Goal: Task Accomplishment & Management: Use online tool/utility

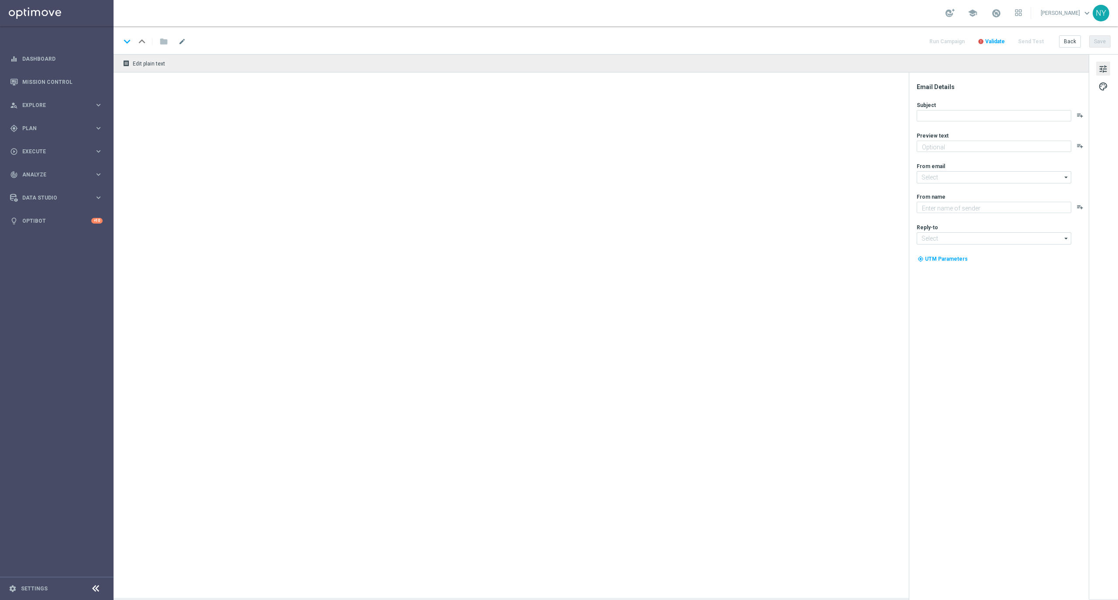
type textarea "A special treat for you."
type textarea "Staples"
type input "[EMAIL_ADDRESS][DOMAIN_NAME]"
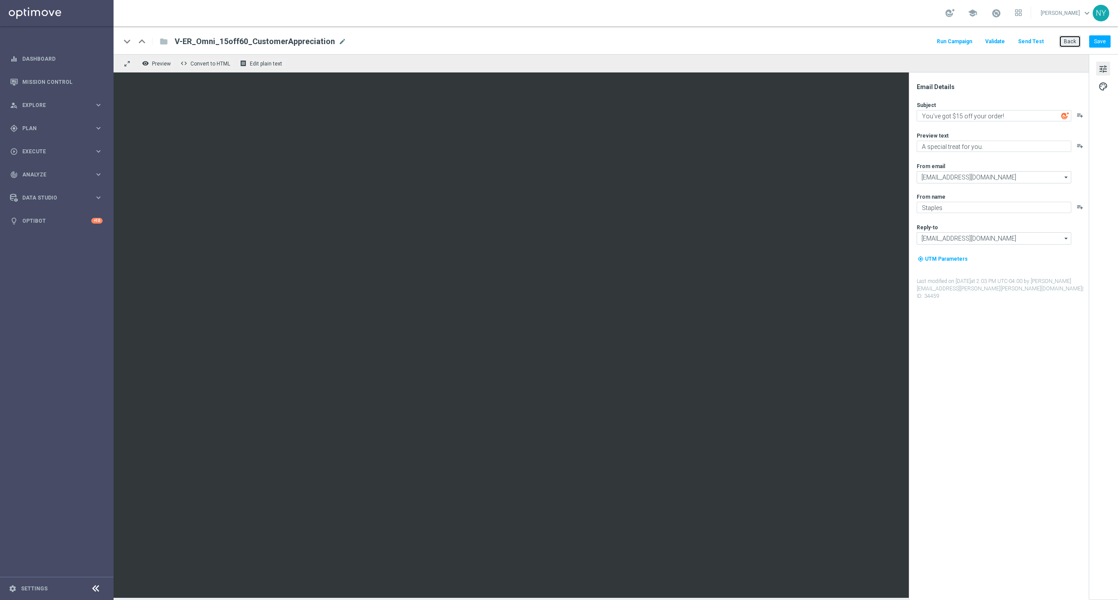
click at [1068, 38] on button "Back" at bounding box center [1070, 41] width 22 height 12
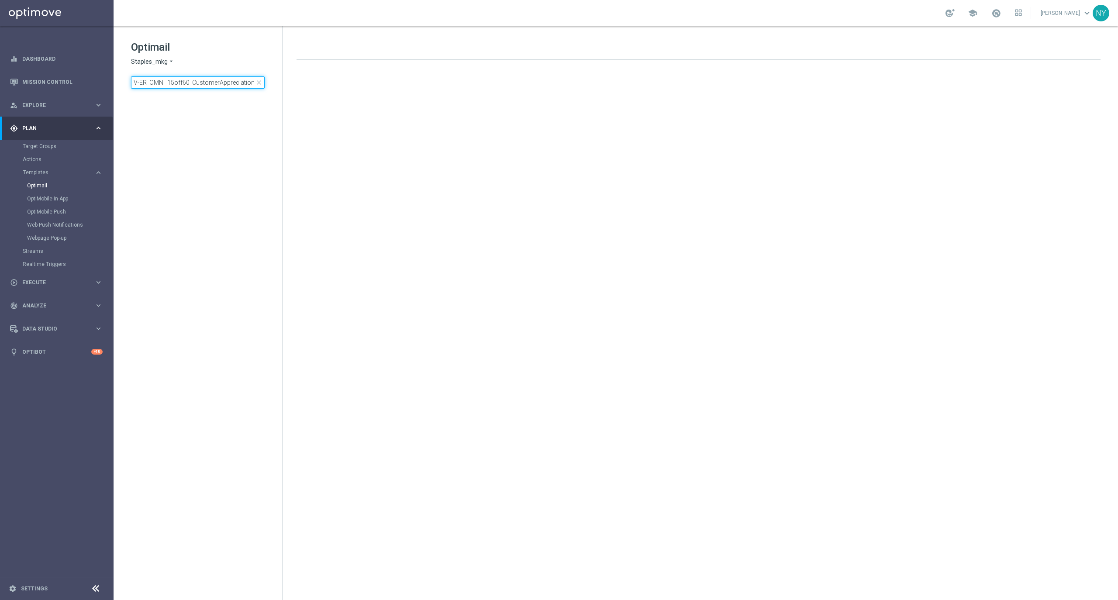
click at [245, 81] on input "V-ER_OMNI_15off60_CustomerAppreciation" at bounding box center [198, 82] width 134 height 12
click at [259, 80] on span "close" at bounding box center [259, 82] width 7 height 7
click at [204, 84] on input at bounding box center [198, 82] width 134 height 12
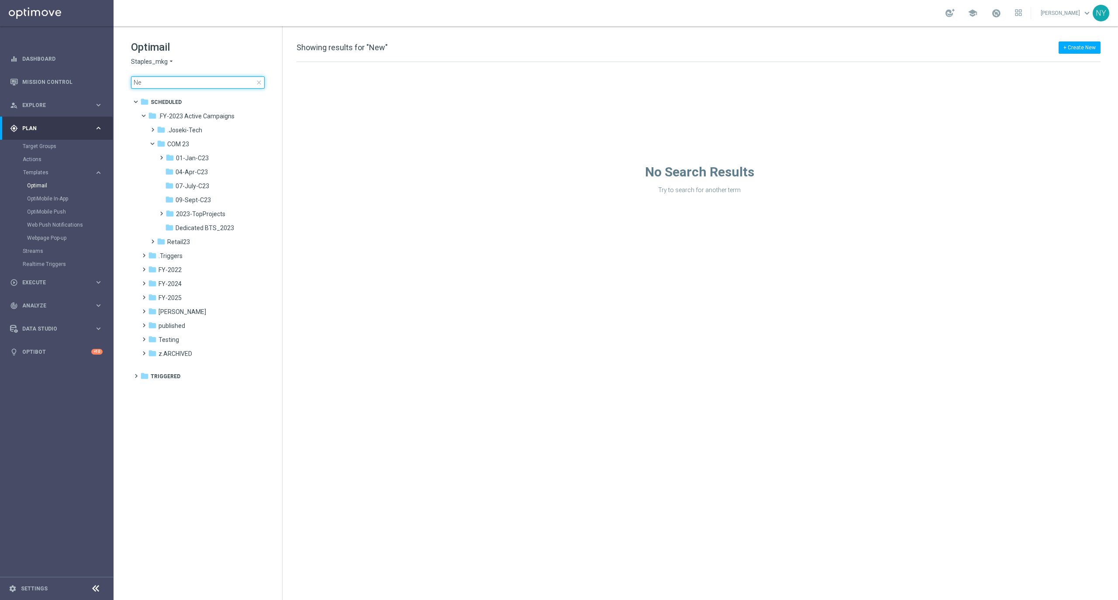
type input "N"
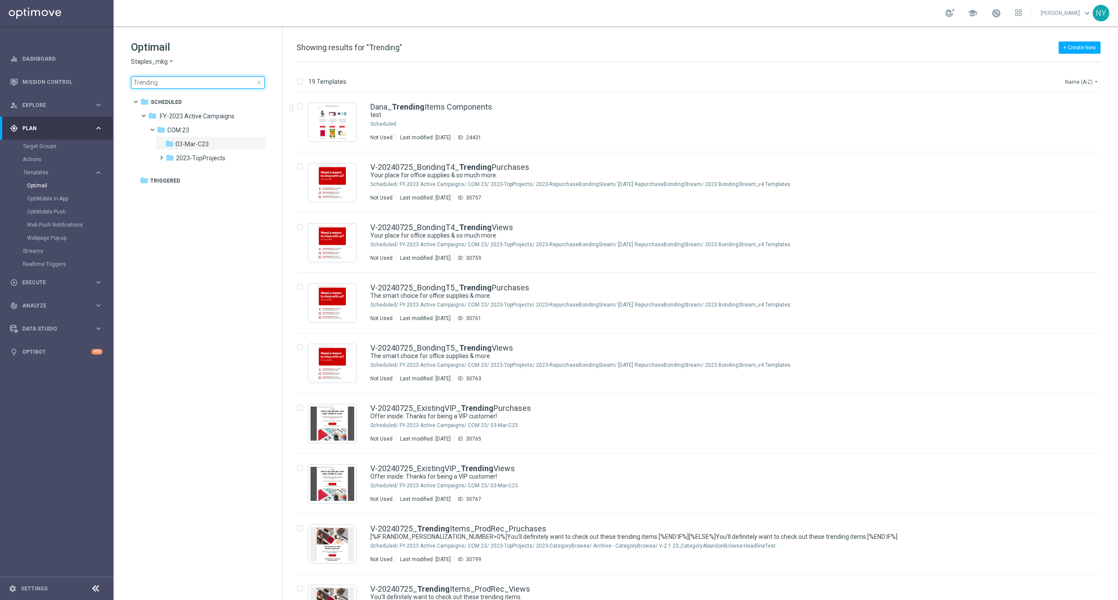
type input "Trending"
click at [1075, 83] on button "Name (A-Z) arrow_drop_down" at bounding box center [1082, 81] width 36 height 10
click at [1047, 121] on span "Date Modified (Newest)" at bounding box center [1067, 121] width 59 height 6
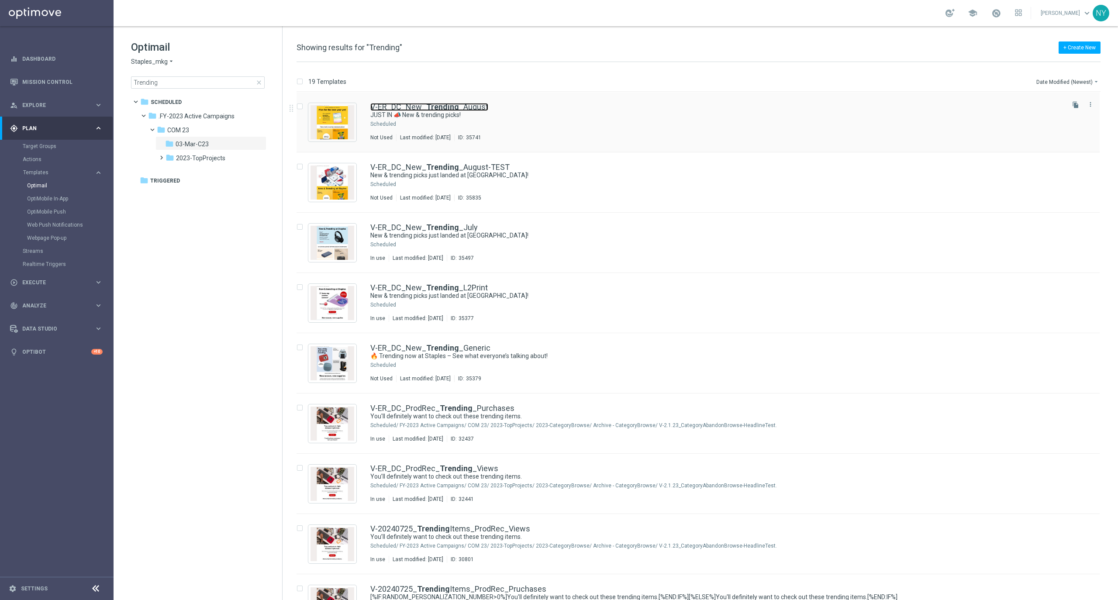
click at [452, 105] on b "Trending" at bounding box center [442, 106] width 33 height 9
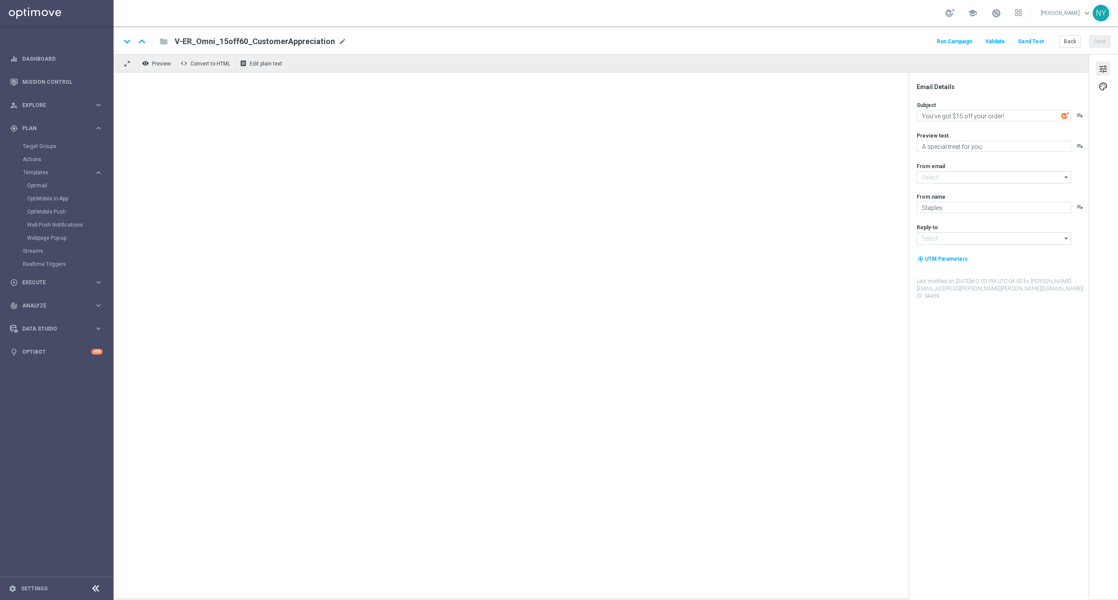
type input "[EMAIL_ADDRESS][DOMAIN_NAME]"
type textarea "JUST IN 📣 New & trending picks!"
type textarea "Plus school-ready supplies for their first day."
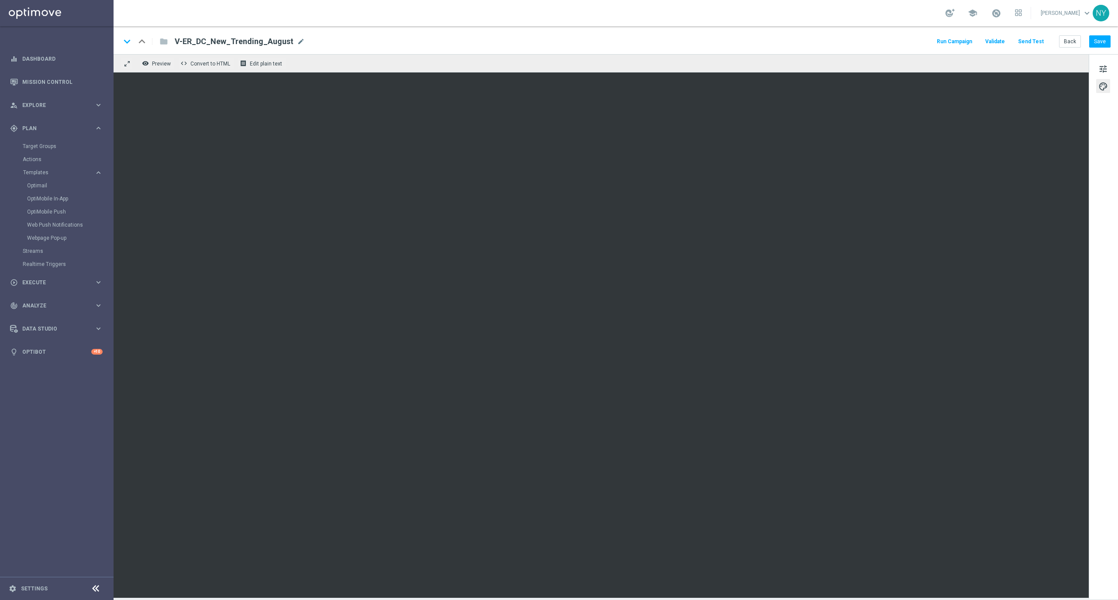
click at [1030, 40] on button "Send Test" at bounding box center [1031, 42] width 28 height 12
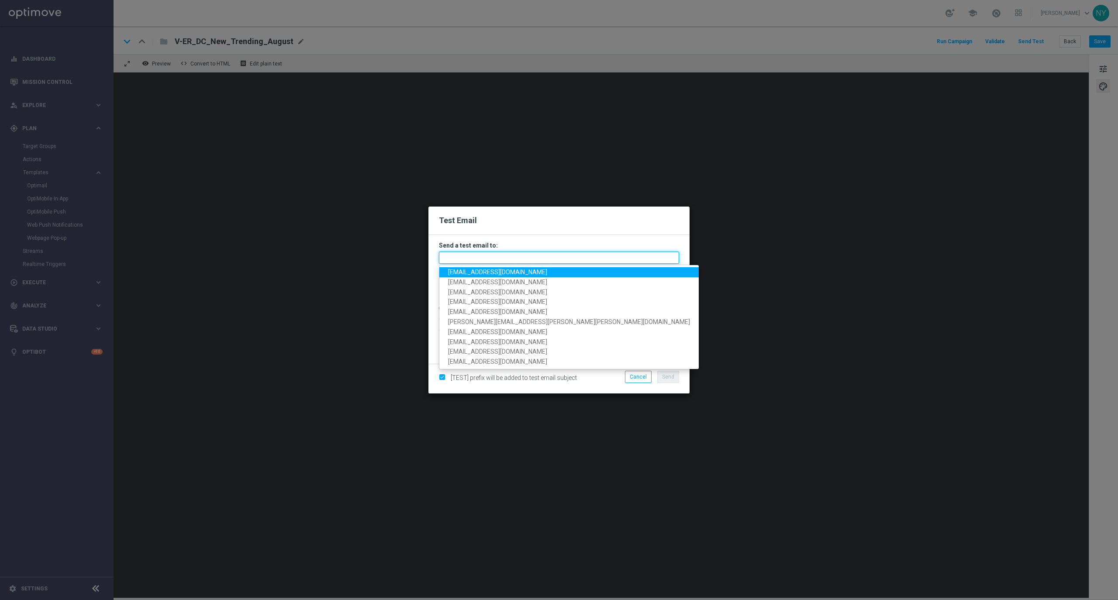
click at [479, 259] on input "text" at bounding box center [559, 258] width 240 height 12
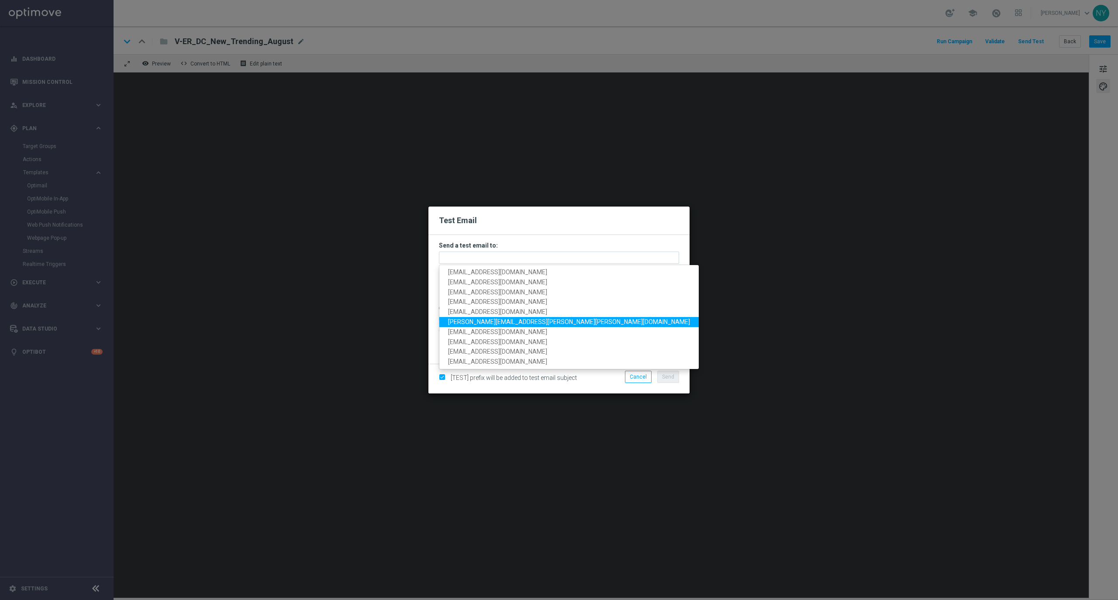
type input "nicole.clark@staples.com"
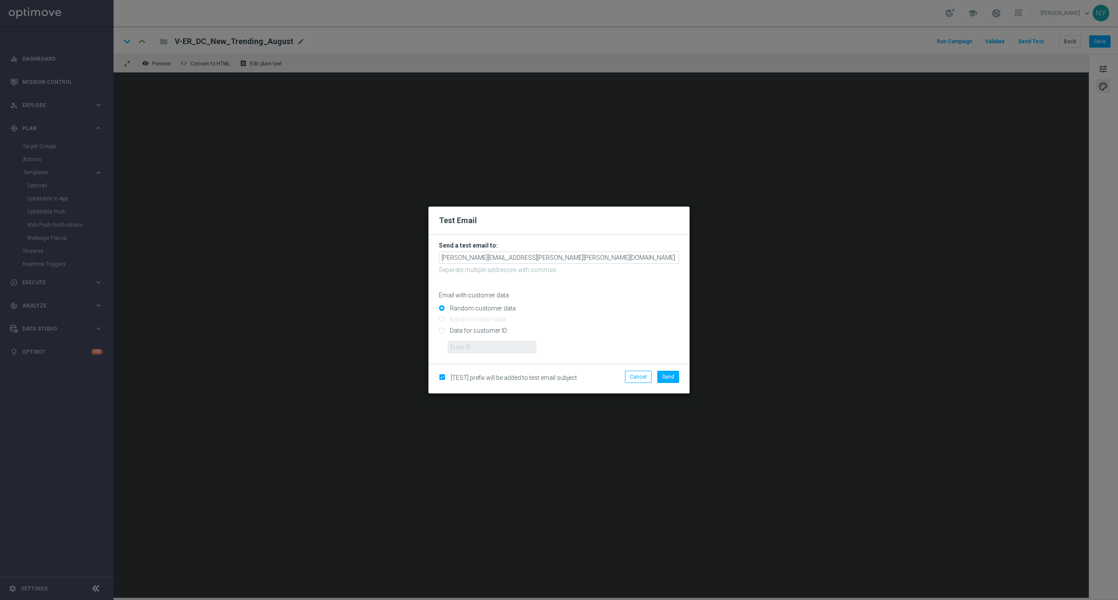
click at [441, 331] on input "Data for customer ID:" at bounding box center [559, 334] width 240 height 12
radio input "true"
click at [492, 349] on input "text" at bounding box center [492, 347] width 89 height 12
paste input "10000020539"
type input "10000020539"
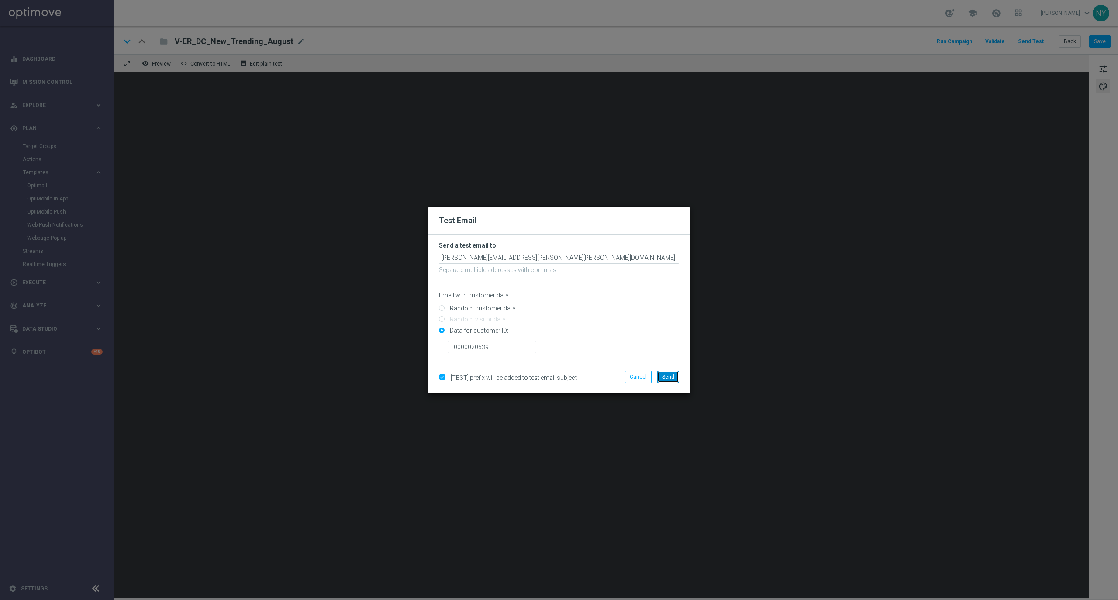
click at [670, 380] on button "Send" at bounding box center [668, 377] width 22 height 12
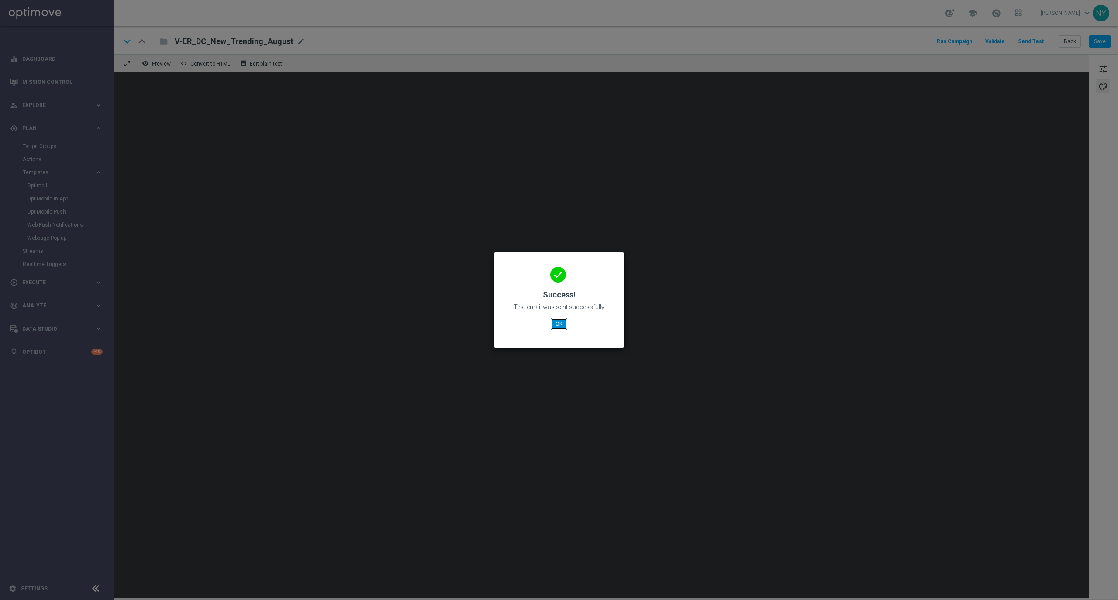
click at [564, 322] on button "OK" at bounding box center [559, 324] width 17 height 12
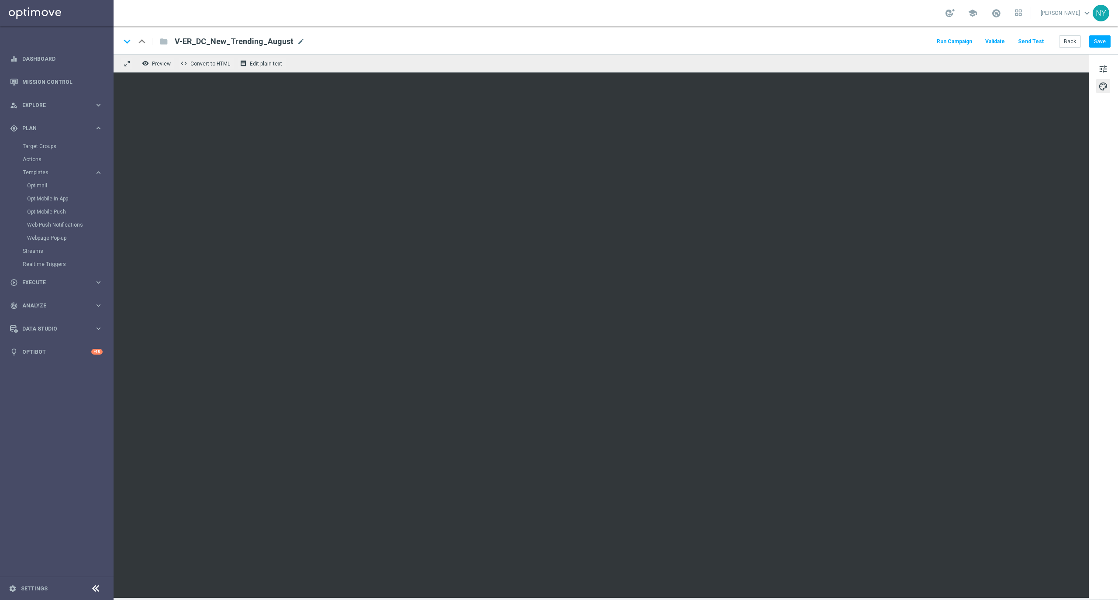
click at [1029, 44] on button "Send Test" at bounding box center [1031, 42] width 28 height 12
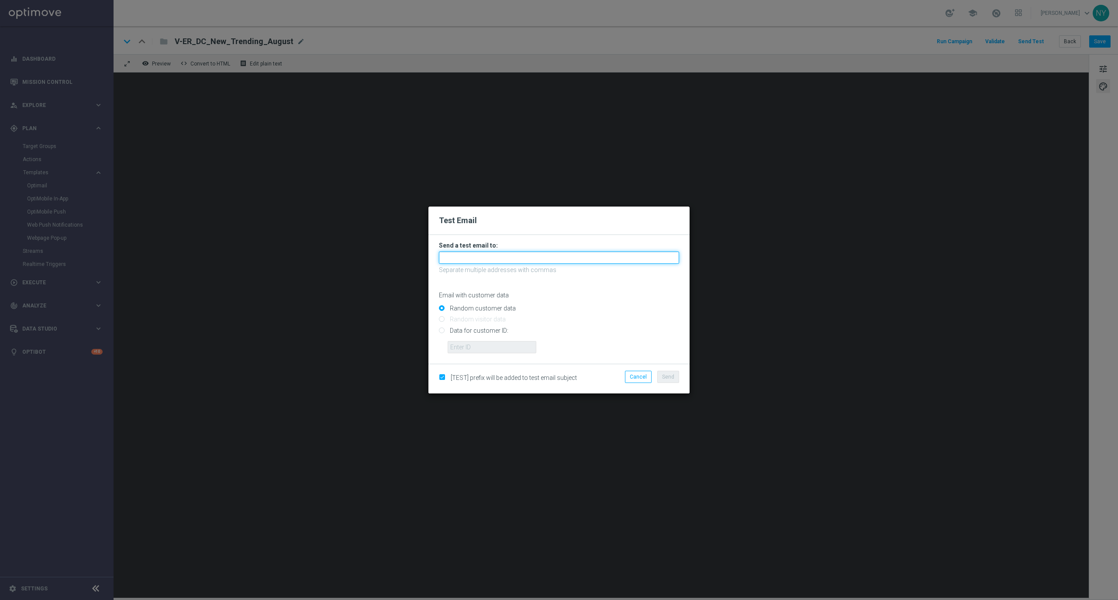
click at [487, 257] on input "text" at bounding box center [559, 258] width 240 height 12
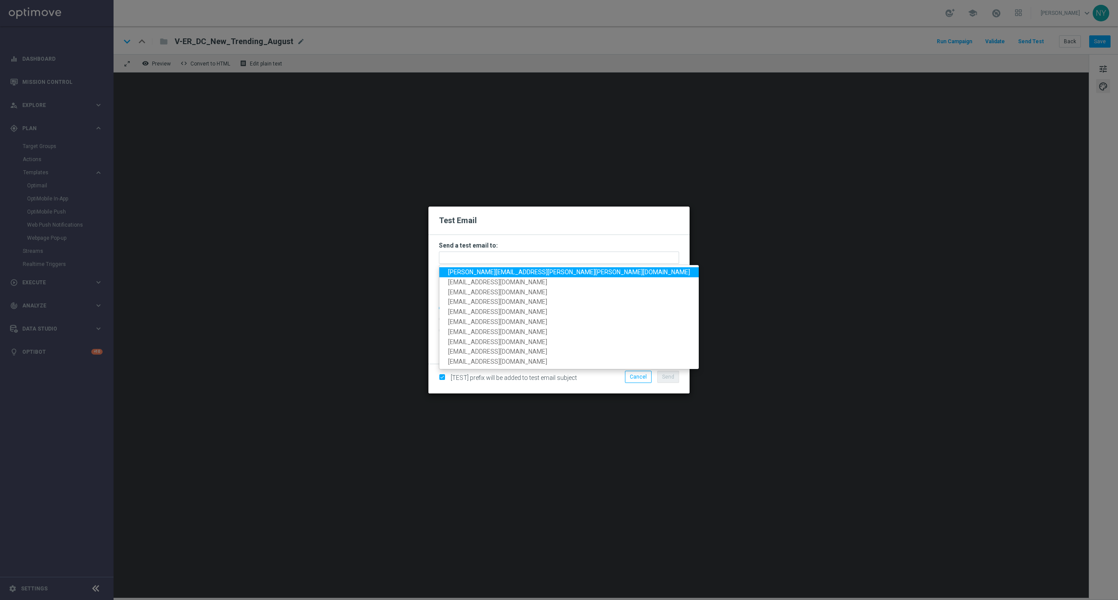
click at [483, 273] on span "nicole.clark@staples.com" at bounding box center [569, 272] width 242 height 7
type input "nicole.clark@staples.com"
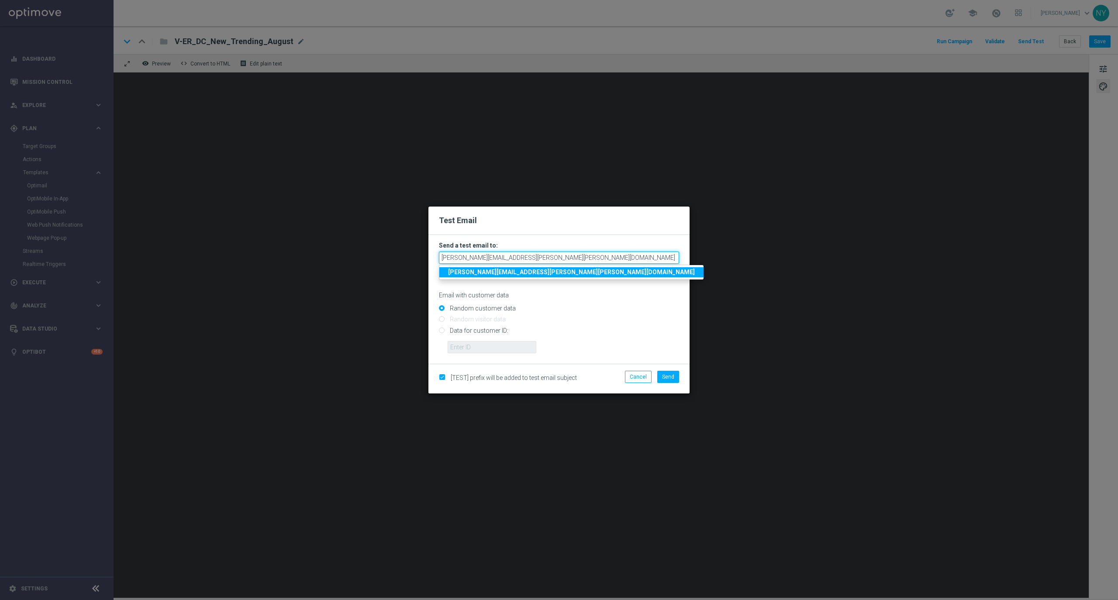
drag, startPoint x: 515, startPoint y: 259, endPoint x: 411, endPoint y: 259, distance: 104.8
click at [411, 259] on modal-container "Test Email Send a test email to: nicole.clark@staples.com nicole.clark@staples.…" at bounding box center [559, 300] width 1118 height 600
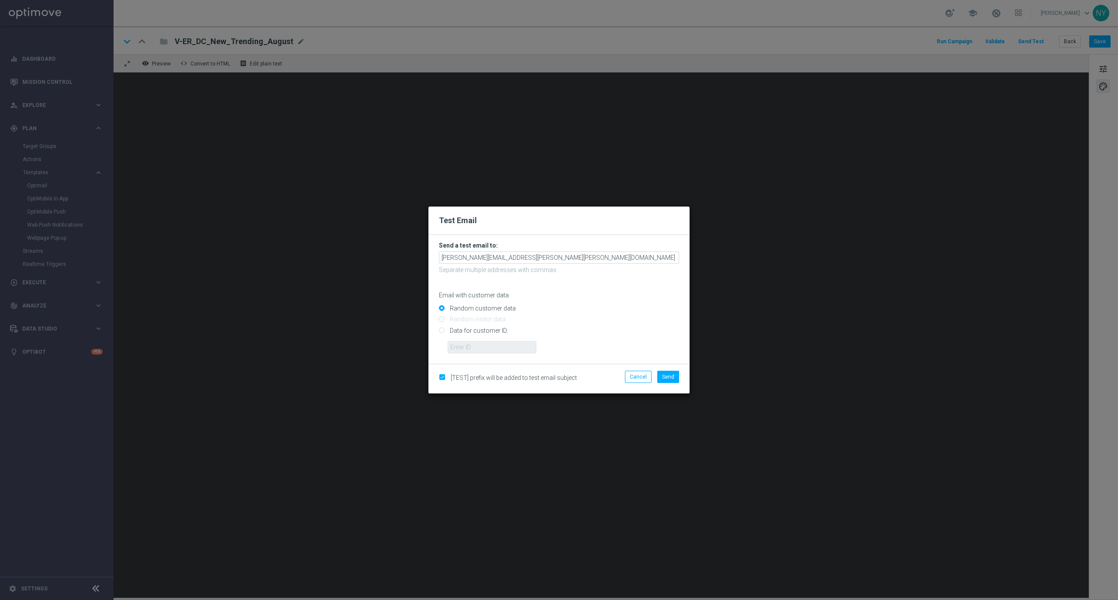
click at [632, 247] on h3 "Send a test email to:" at bounding box center [559, 246] width 240 height 8
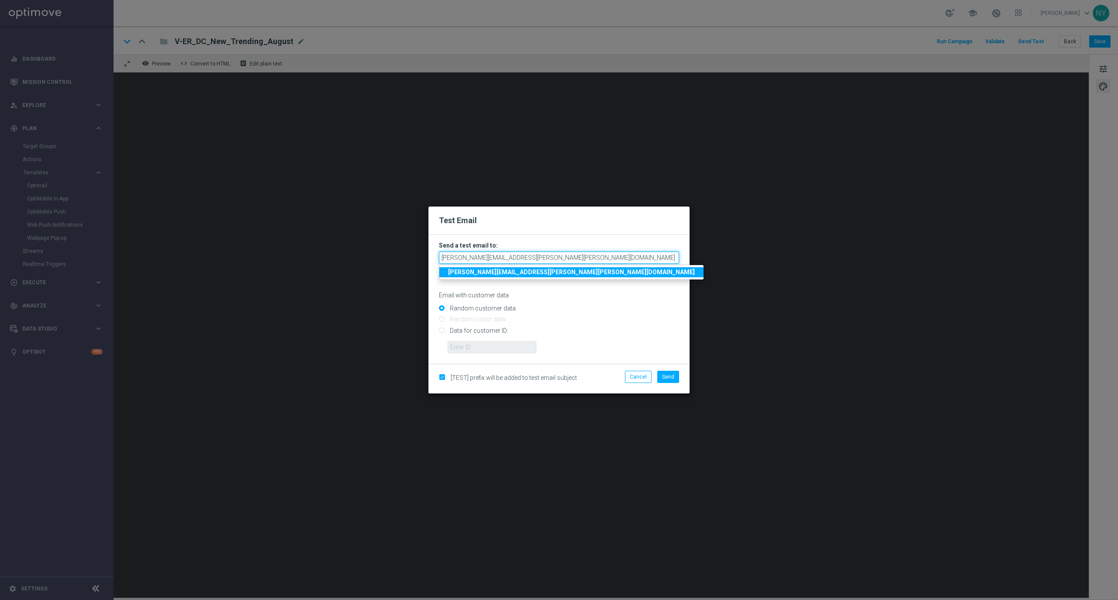
click at [622, 263] on input "nicole.clark@staples.com" at bounding box center [559, 258] width 240 height 12
click at [633, 293] on p "Email with customer data" at bounding box center [559, 295] width 240 height 8
drag, startPoint x: 555, startPoint y: 261, endPoint x: 269, endPoint y: 257, distance: 285.2
click at [269, 257] on modal-container "Test Email Send a test email to: nicole.clark@staples.com nicole.clark@staples.…" at bounding box center [559, 300] width 1118 height 600
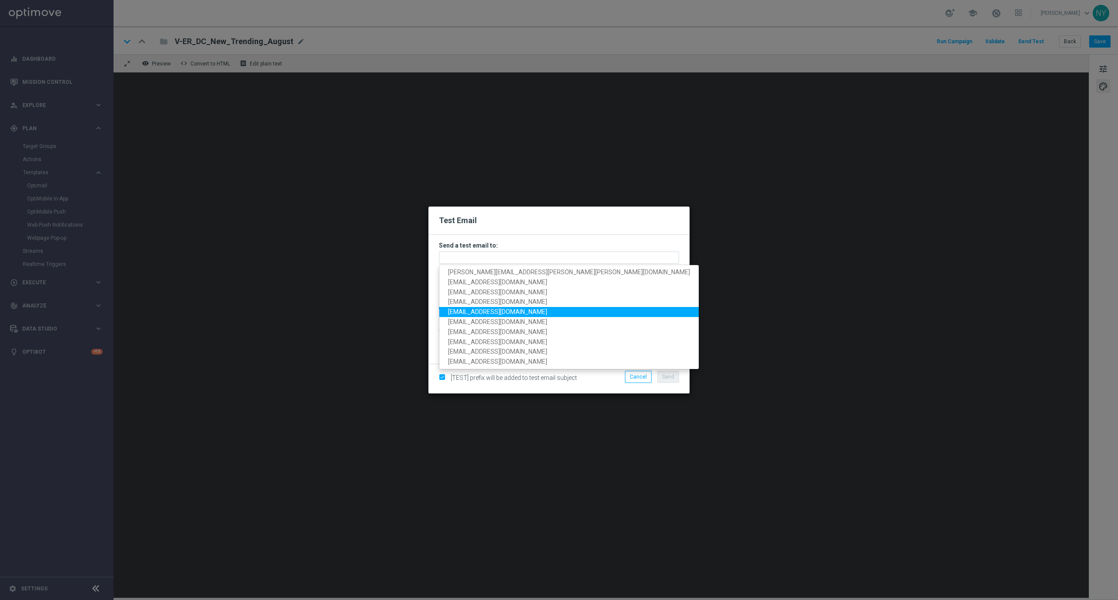
click at [625, 306] on input "Random customer data" at bounding box center [559, 312] width 240 height 12
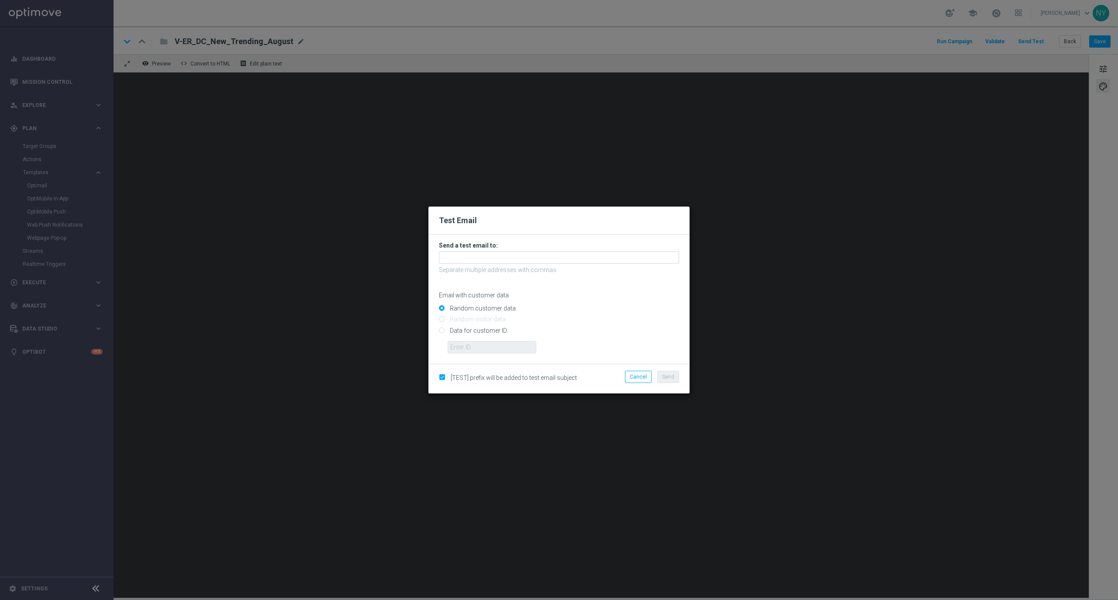
click at [514, 109] on modal-container "Test Email Send a test email to: Separate multiple addresses with commas Email …" at bounding box center [559, 300] width 1118 height 600
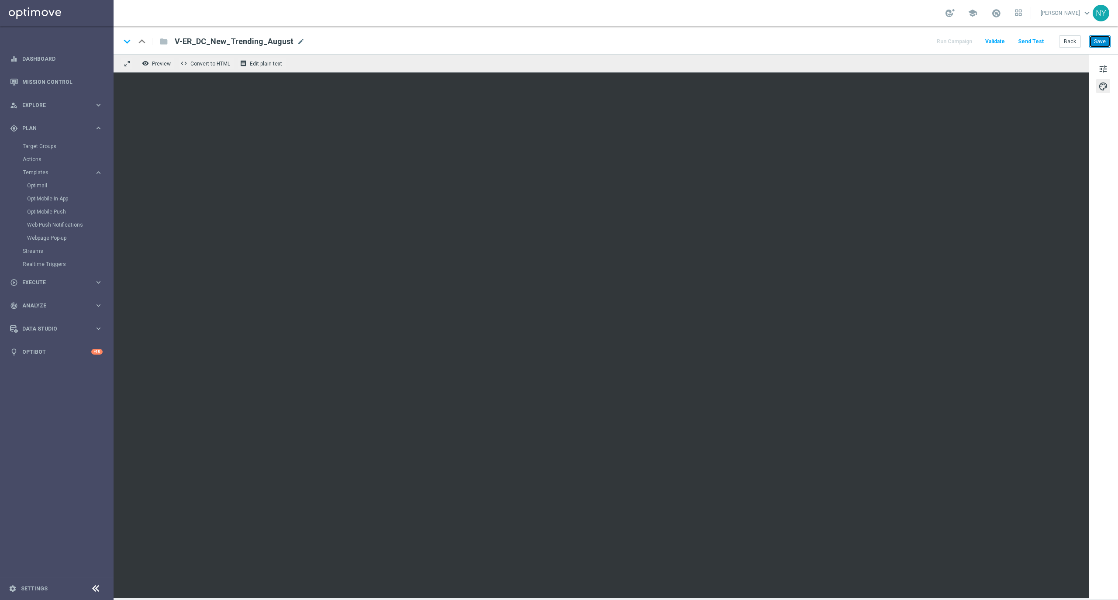
click at [1103, 39] on button "Save" at bounding box center [1099, 41] width 21 height 12
click at [1101, 41] on button "Save" at bounding box center [1099, 41] width 21 height 12
click at [1029, 38] on button "Send Test" at bounding box center [1031, 42] width 28 height 12
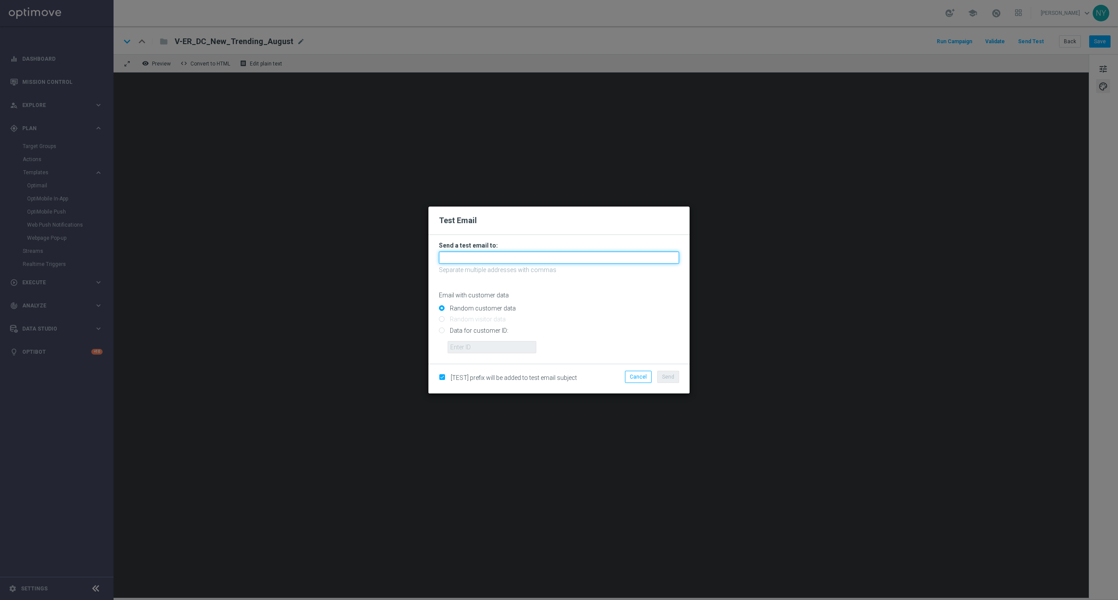
click at [474, 262] on input "text" at bounding box center [559, 258] width 240 height 12
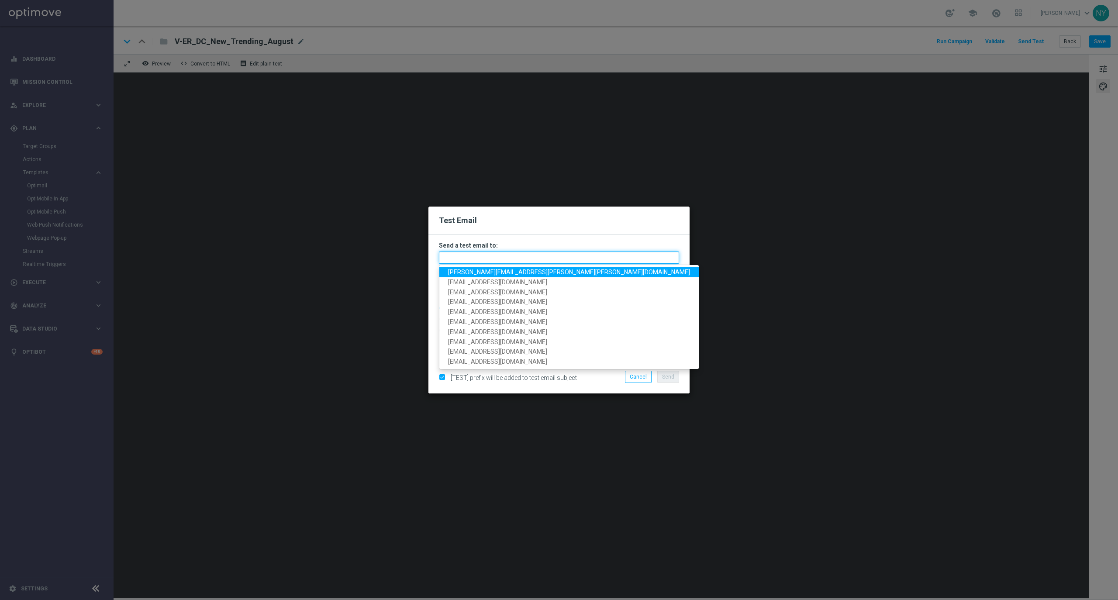
paste input "neilyetts3-b7aw0@litmusemail.com"
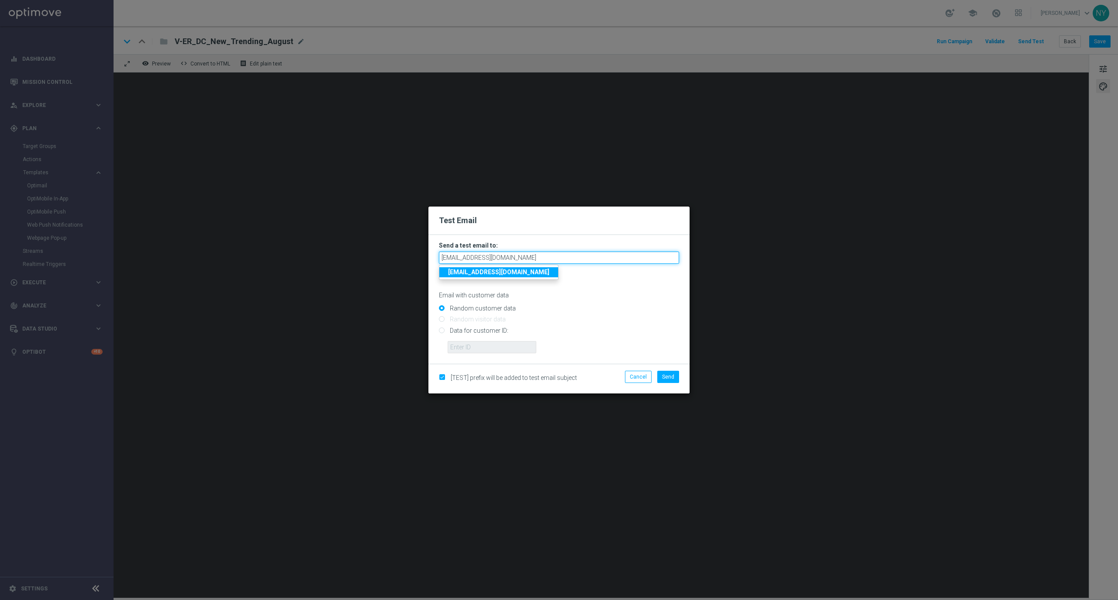
type input "neilyetts3-b7aw0@litmusemail.com"
click at [439, 328] on input "Data for customer ID:" at bounding box center [559, 334] width 240 height 12
radio input "true"
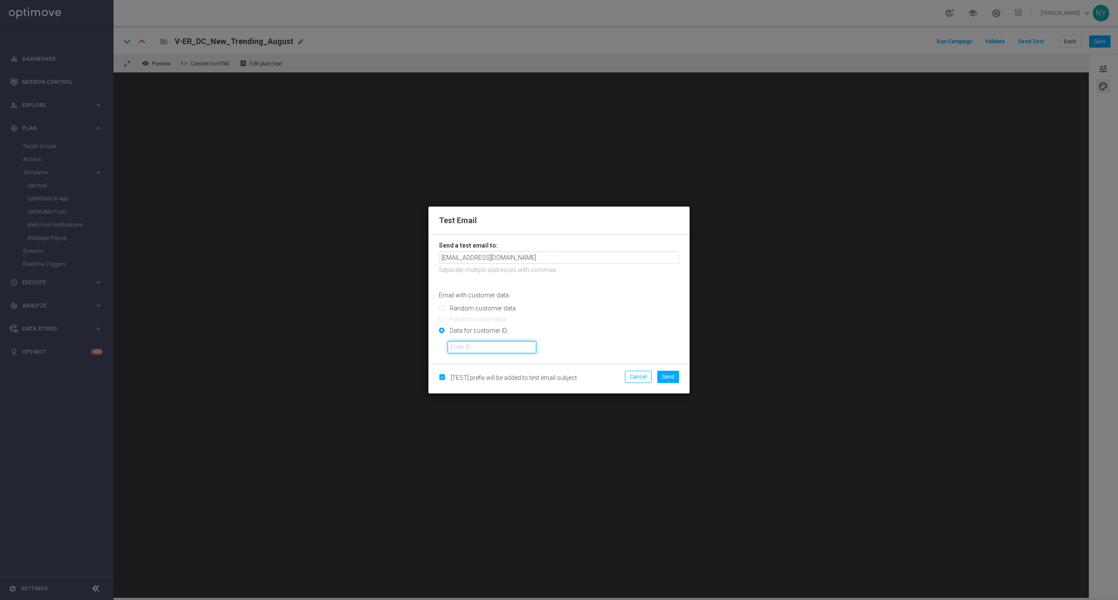
click at [460, 342] on input "text" at bounding box center [492, 347] width 89 height 12
click at [462, 343] on input "text" at bounding box center [492, 347] width 89 height 12
paste input "10000020539"
type input "10000020539"
click at [668, 372] on button "Send" at bounding box center [668, 377] width 22 height 12
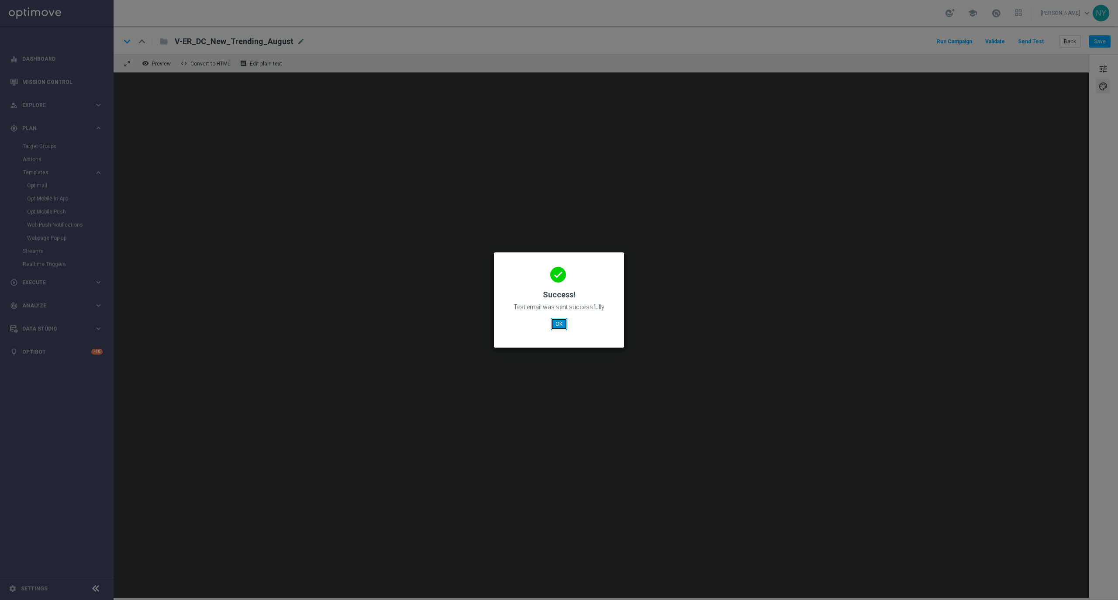
click at [557, 327] on button "OK" at bounding box center [559, 324] width 17 height 12
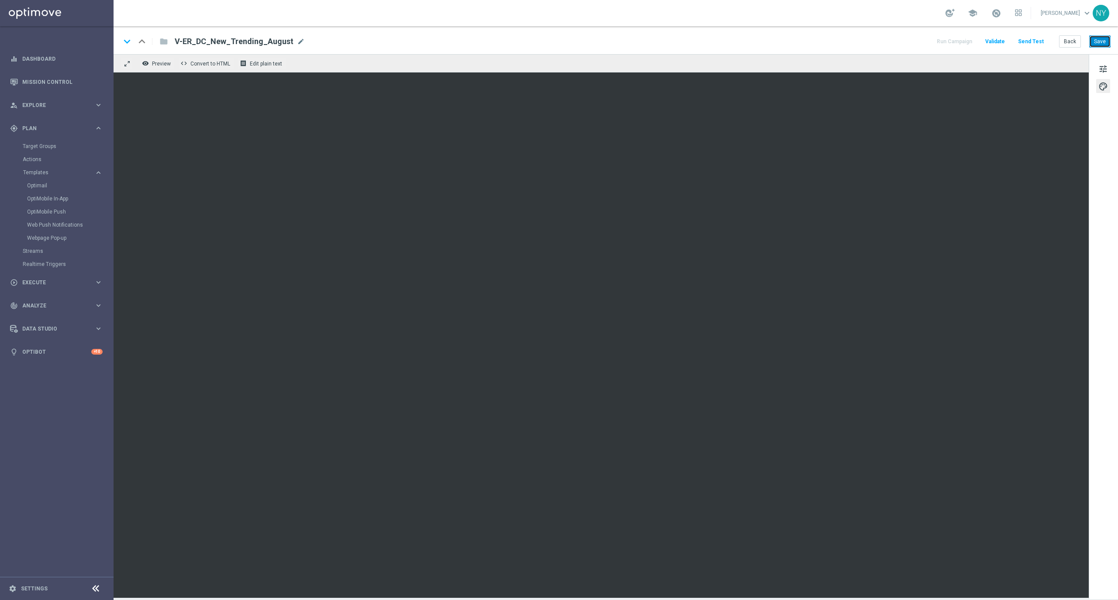
click at [1103, 44] on button "Save" at bounding box center [1099, 41] width 21 height 12
click at [1095, 40] on button "Save" at bounding box center [1099, 41] width 21 height 12
click at [1038, 37] on button "Send Test" at bounding box center [1031, 42] width 28 height 12
click at [1092, 40] on button "Save" at bounding box center [1099, 41] width 21 height 12
click at [1029, 37] on button "Send Test" at bounding box center [1031, 42] width 28 height 12
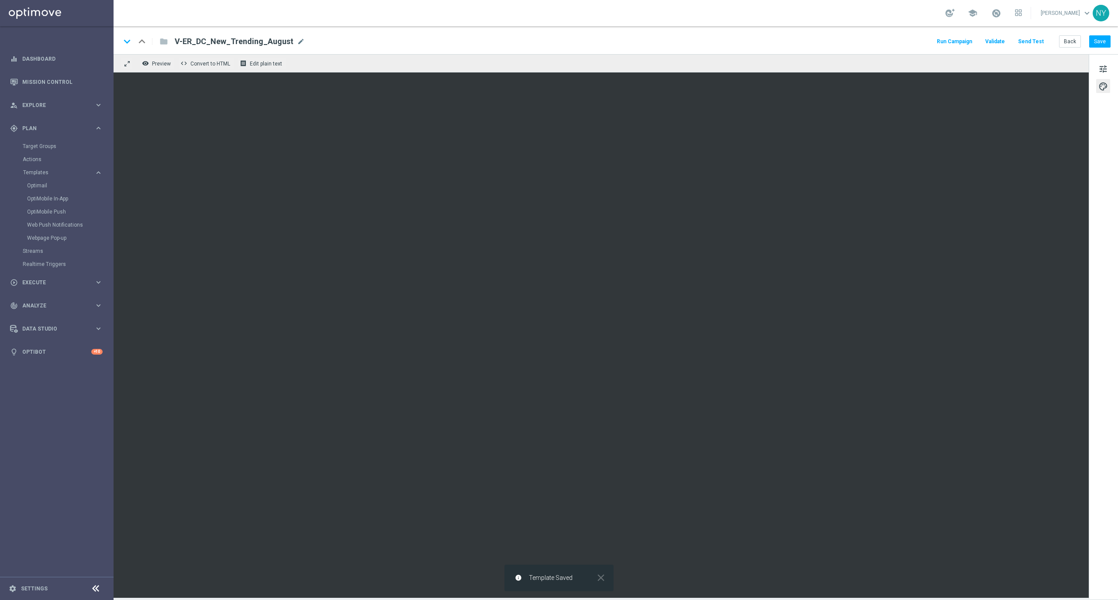
click at [1026, 41] on button "Send Test" at bounding box center [1031, 42] width 28 height 12
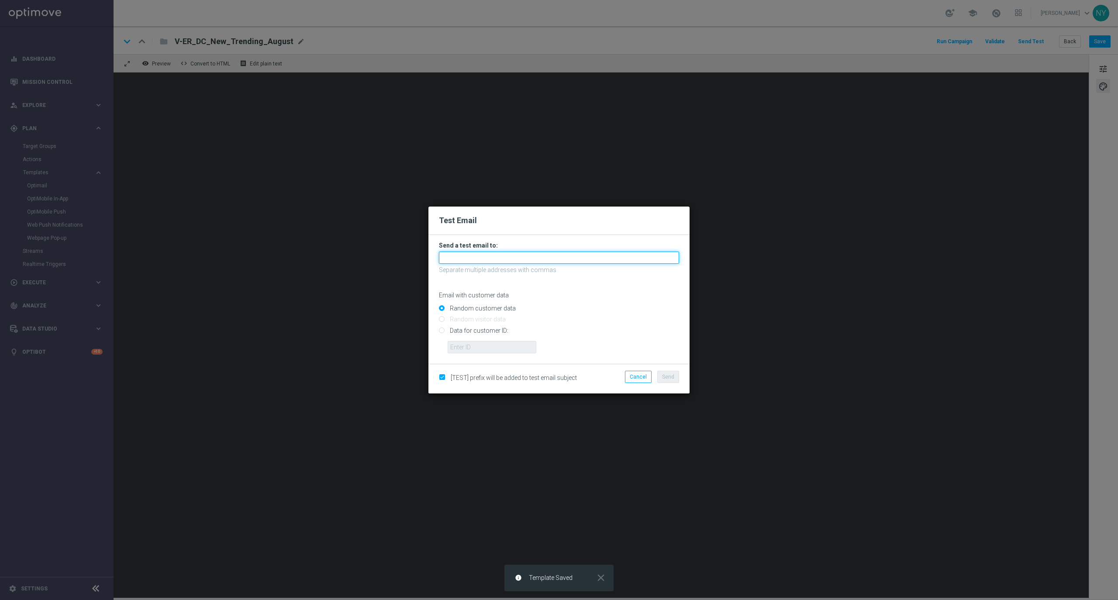
click at [450, 259] on input "text" at bounding box center [559, 258] width 240 height 12
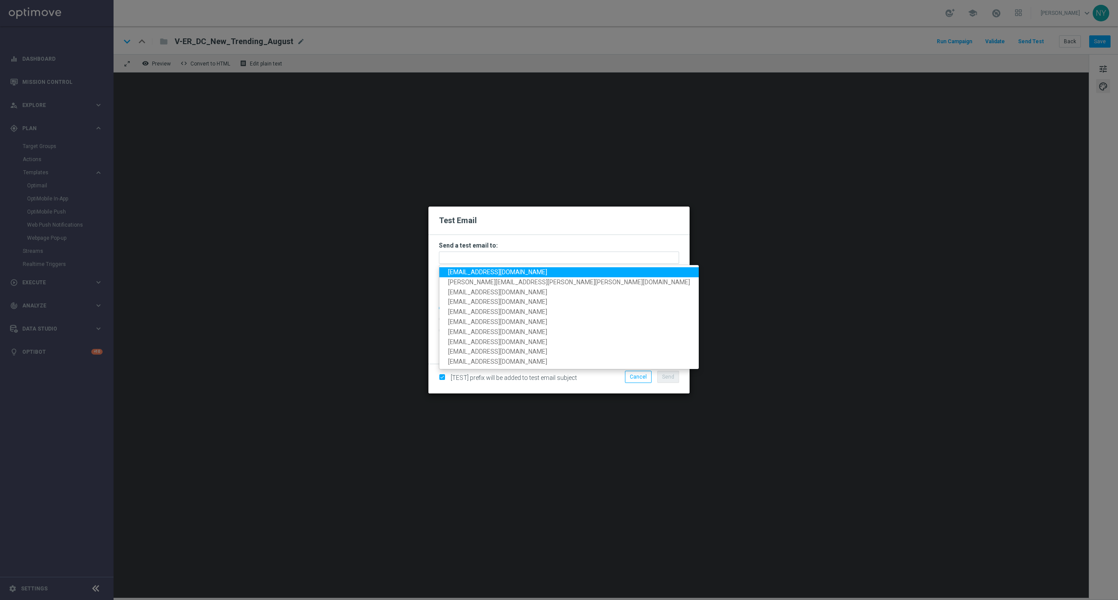
click at [464, 272] on span "neilyetts3-b7aw0@litmusemail.com" at bounding box center [497, 272] width 99 height 7
type input "neilyetts3-b7aw0@litmusemail.com"
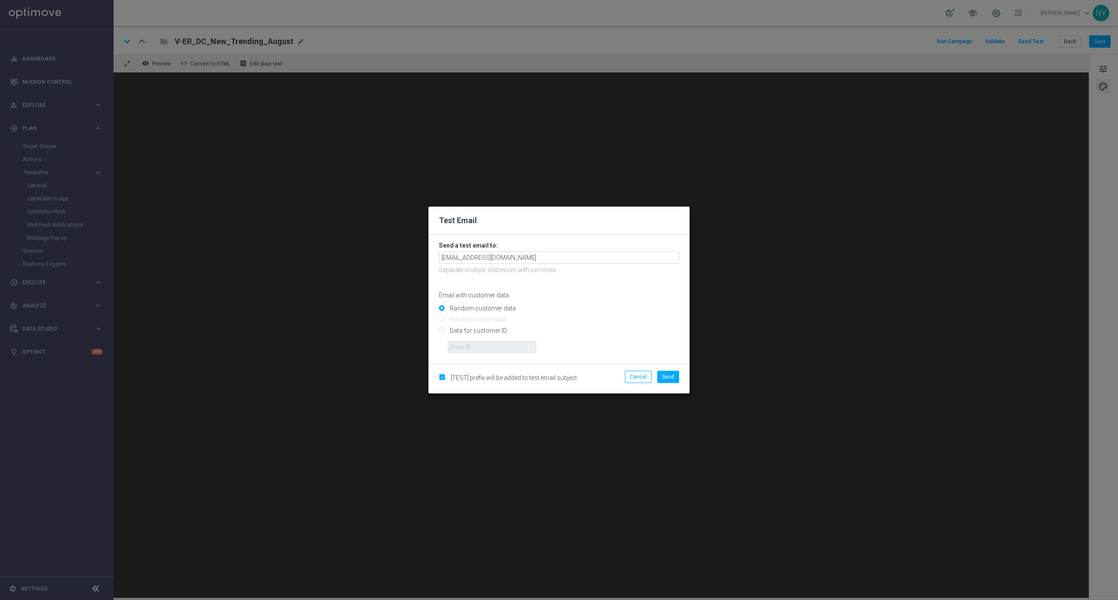
drag, startPoint x: 439, startPoint y: 330, endPoint x: 458, endPoint y: 342, distance: 22.4
click at [439, 330] on input "Data for customer ID:" at bounding box center [559, 334] width 240 height 12
radio input "true"
click at [462, 345] on input "text" at bounding box center [492, 347] width 89 height 12
paste input "10000020539"
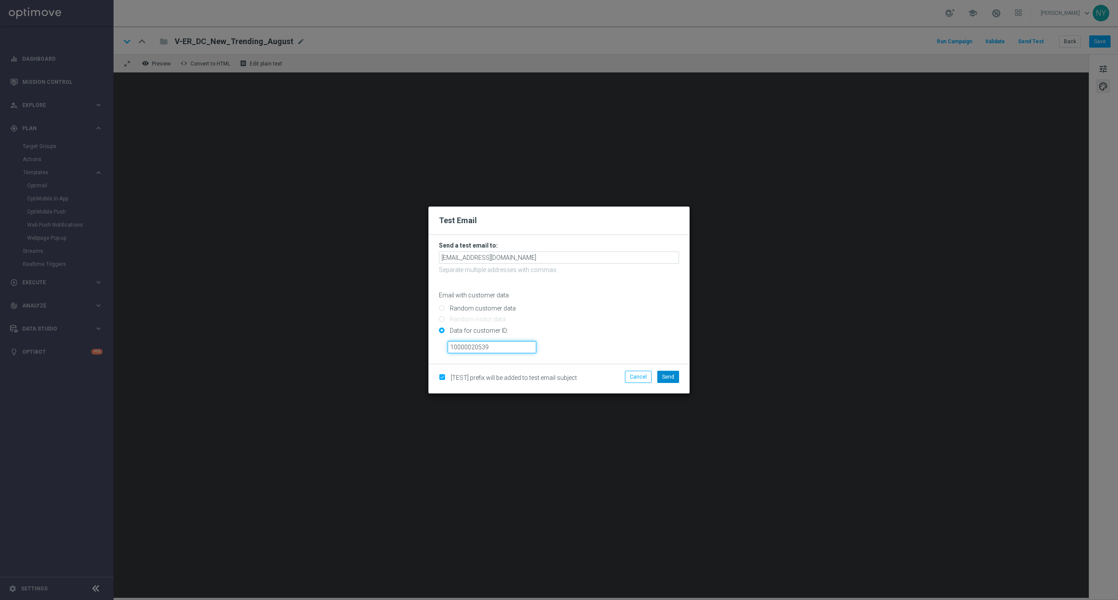
type input "10000020539"
click at [661, 377] on button "Send" at bounding box center [668, 377] width 22 height 12
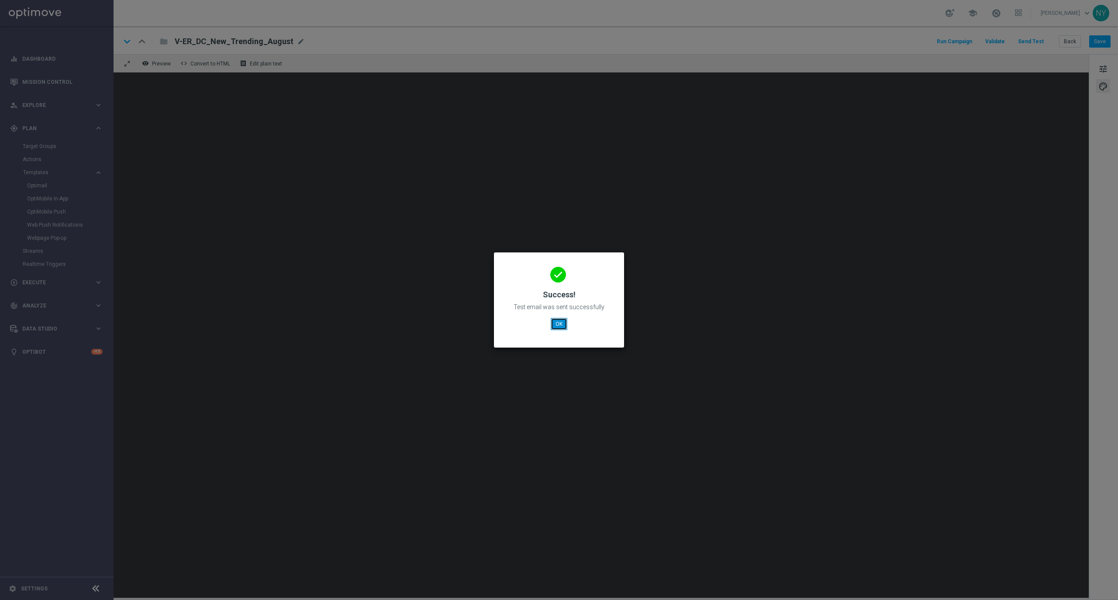
click at [559, 323] on button "OK" at bounding box center [559, 324] width 17 height 12
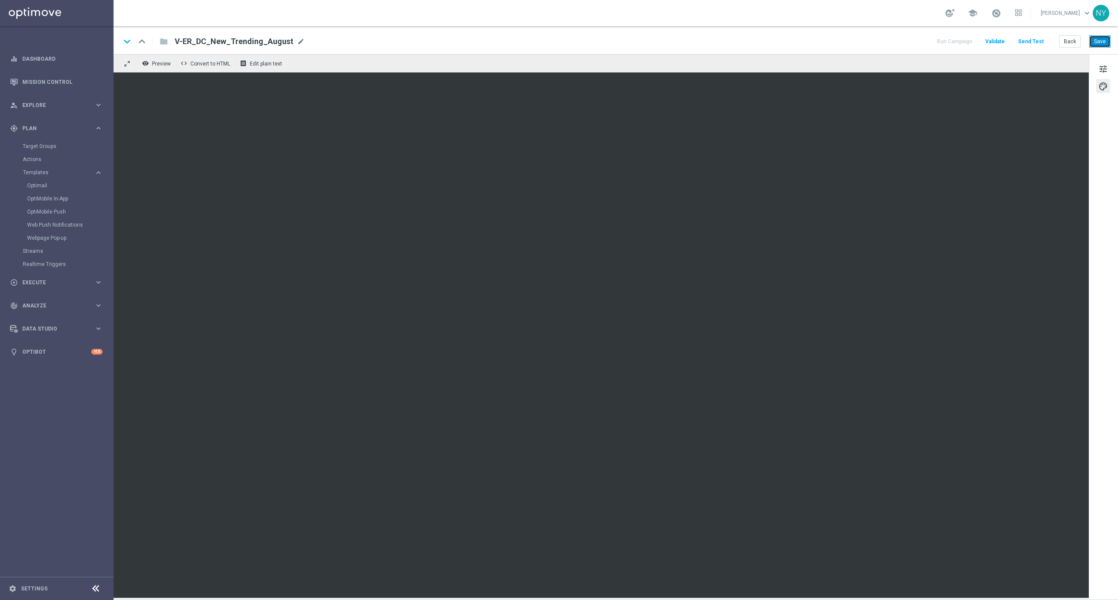
click at [1105, 43] on button "Save" at bounding box center [1099, 41] width 21 height 12
click at [1033, 38] on button "Send Test" at bounding box center [1031, 42] width 28 height 12
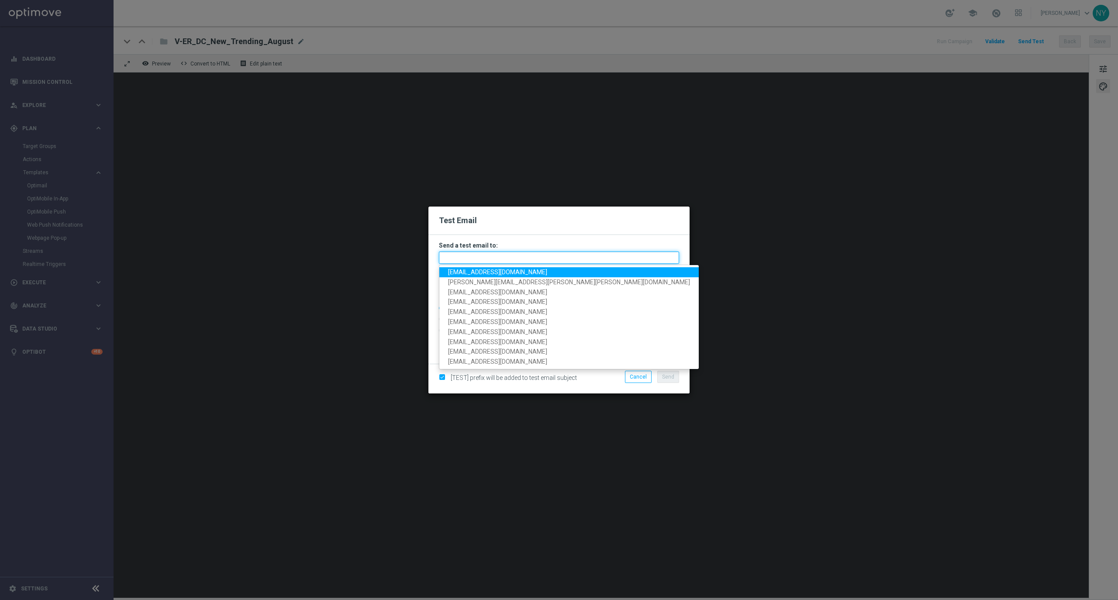
click at [469, 256] on input "text" at bounding box center [559, 258] width 240 height 12
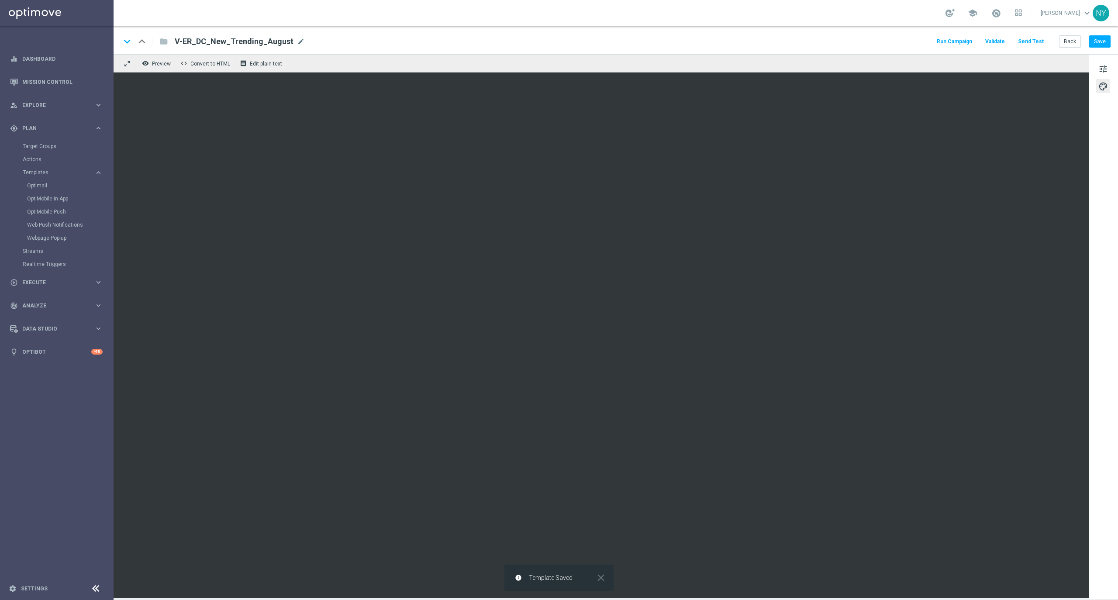
click at [1026, 39] on button "Send Test" at bounding box center [1031, 42] width 28 height 12
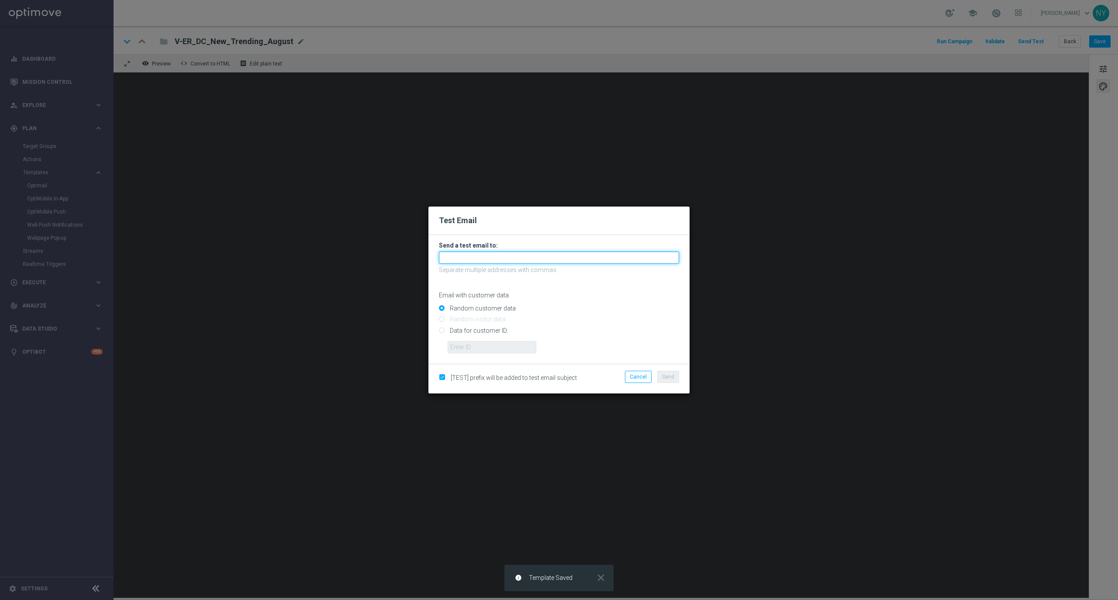
click at [470, 259] on input "text" at bounding box center [559, 258] width 240 height 12
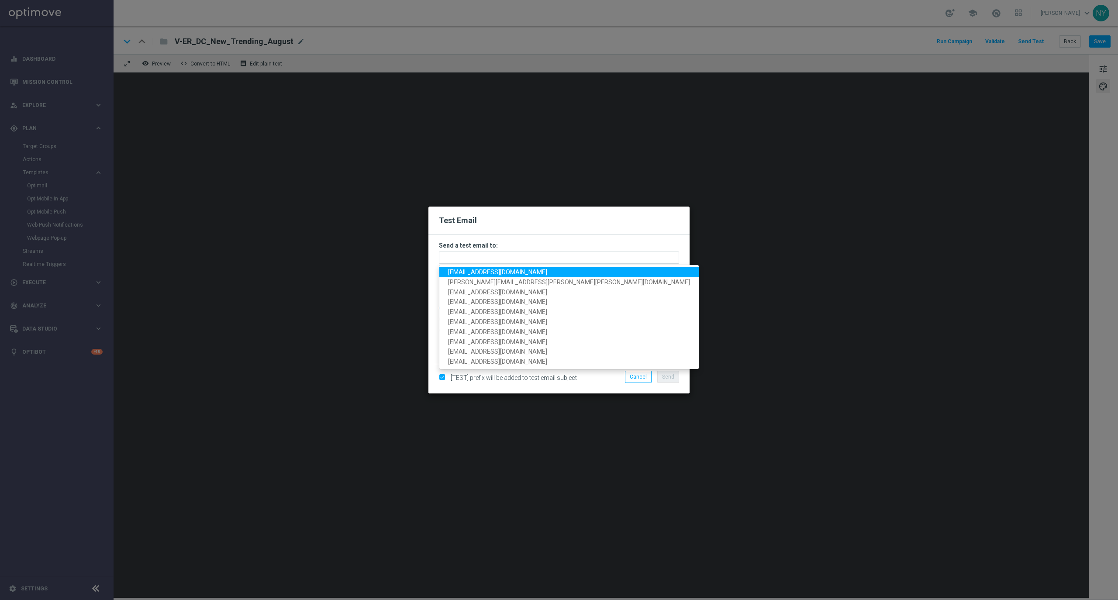
click at [470, 270] on span "neilyetts3-b7aw0@litmusemail.com" at bounding box center [497, 272] width 99 height 7
type input "neilyetts3-b7aw0@litmusemail.com"
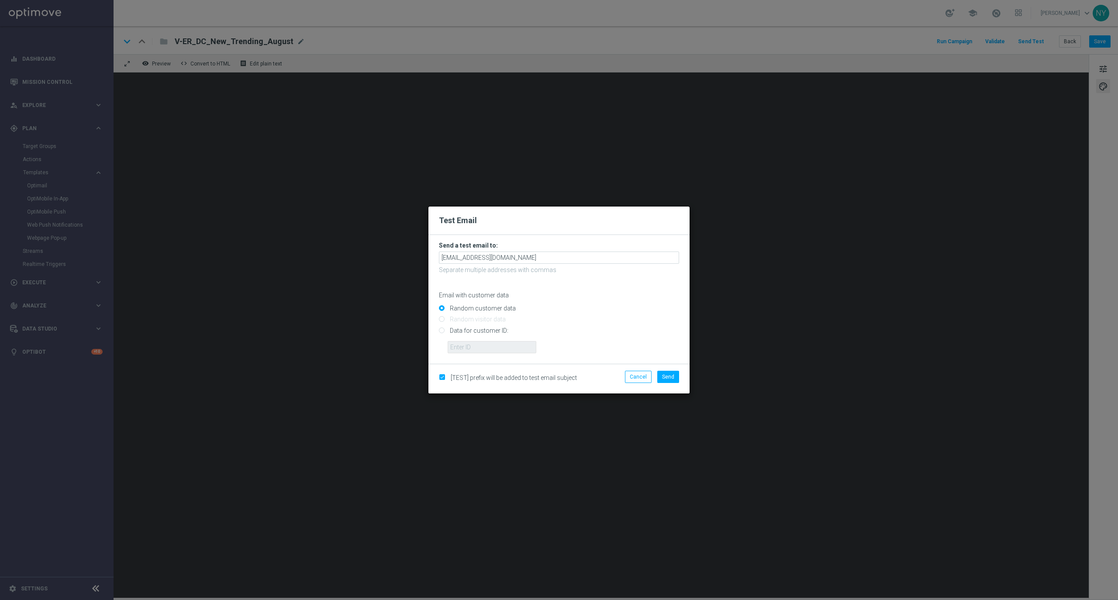
click at [445, 329] on input "Data for customer ID:" at bounding box center [559, 334] width 240 height 12
radio input "true"
click at [464, 352] on input "text" at bounding box center [492, 347] width 89 height 12
paste input "10000020539"
type input "10000020539"
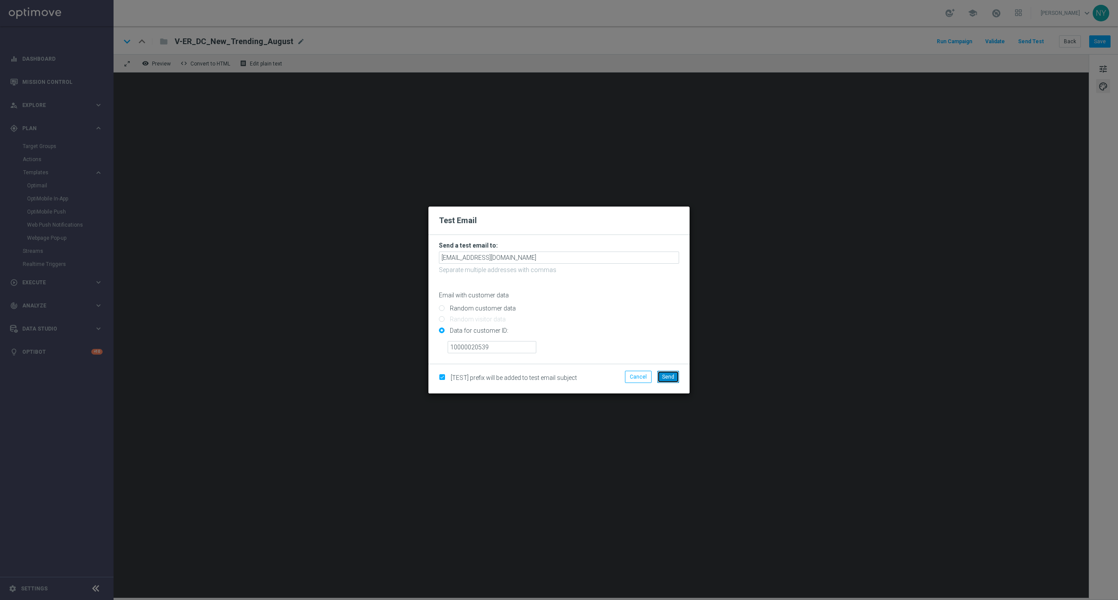
click at [670, 376] on span "Send" at bounding box center [668, 377] width 12 height 6
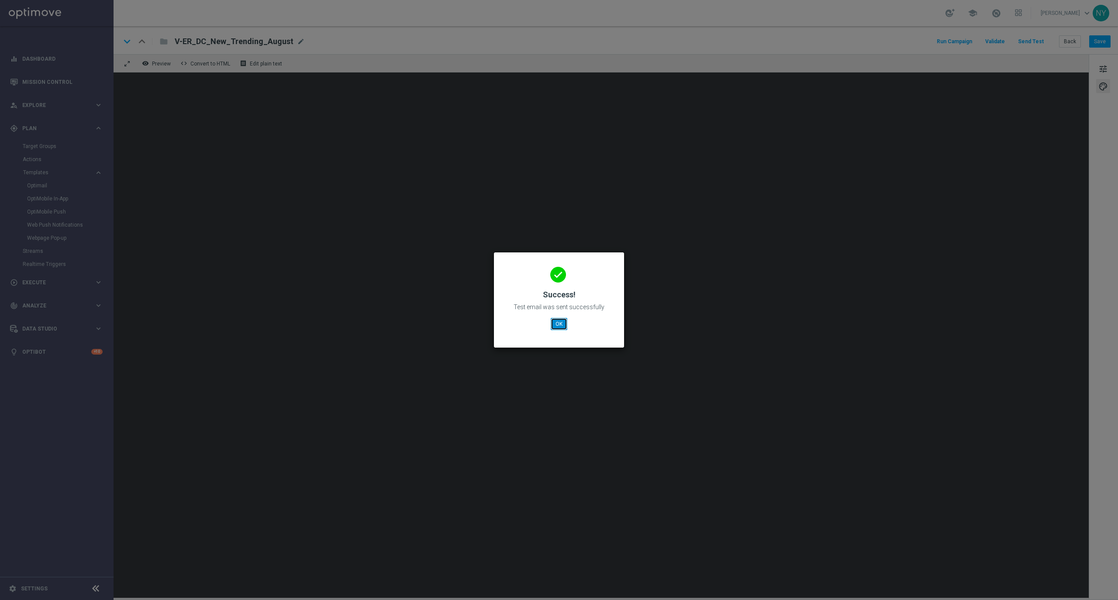
click at [563, 320] on button "OK" at bounding box center [559, 324] width 17 height 12
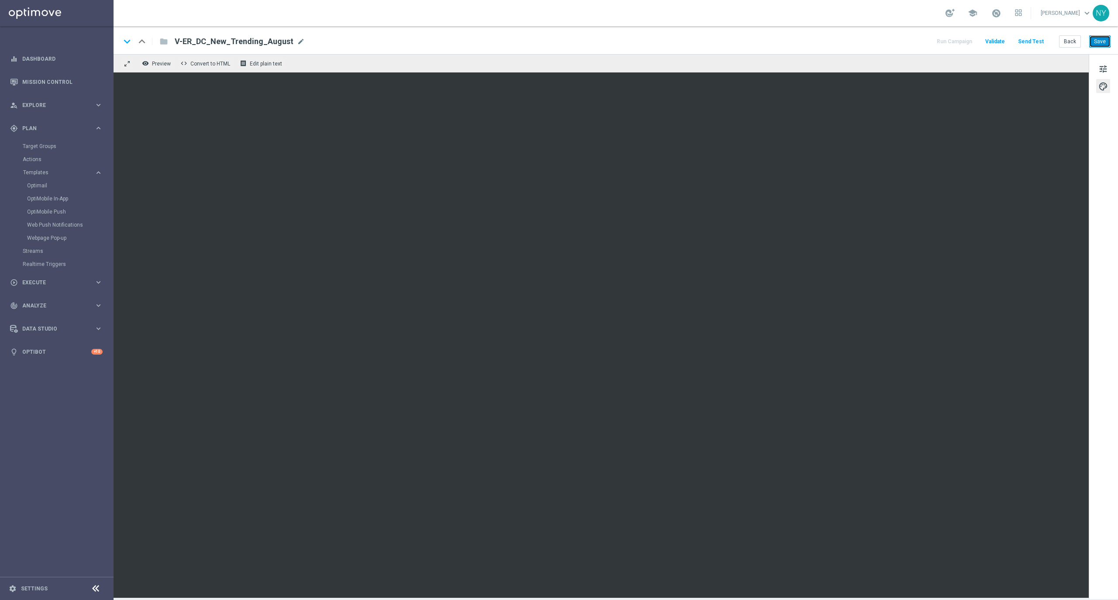
click at [1101, 39] on button "Save" at bounding box center [1099, 41] width 21 height 12
click at [1098, 40] on button "Save" at bounding box center [1099, 41] width 21 height 12
click at [1035, 41] on button "Send Test" at bounding box center [1031, 42] width 28 height 12
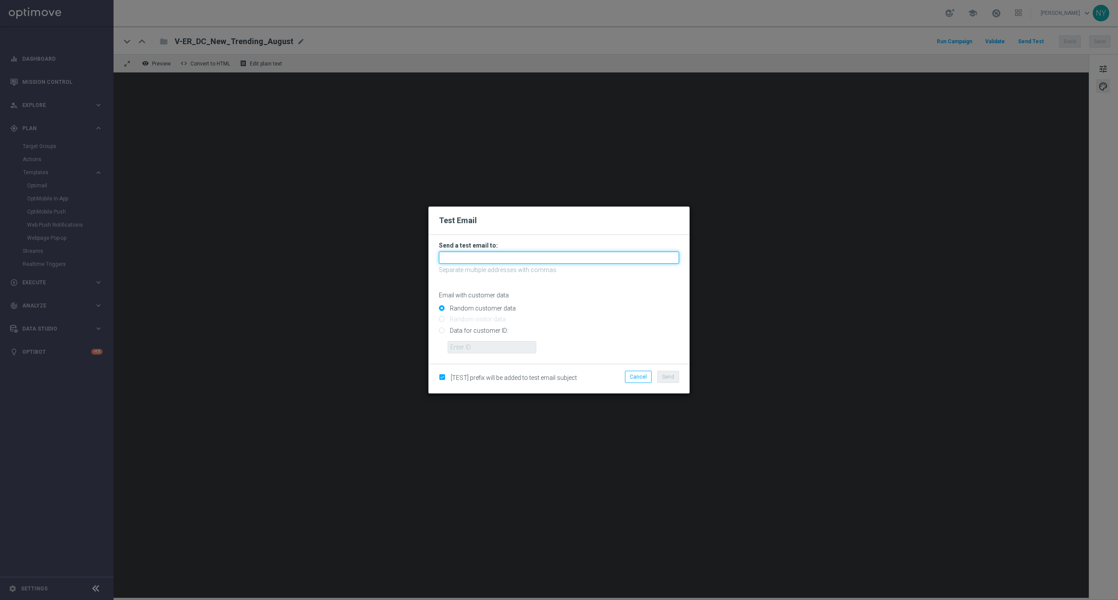
click at [462, 258] on input "text" at bounding box center [559, 258] width 240 height 12
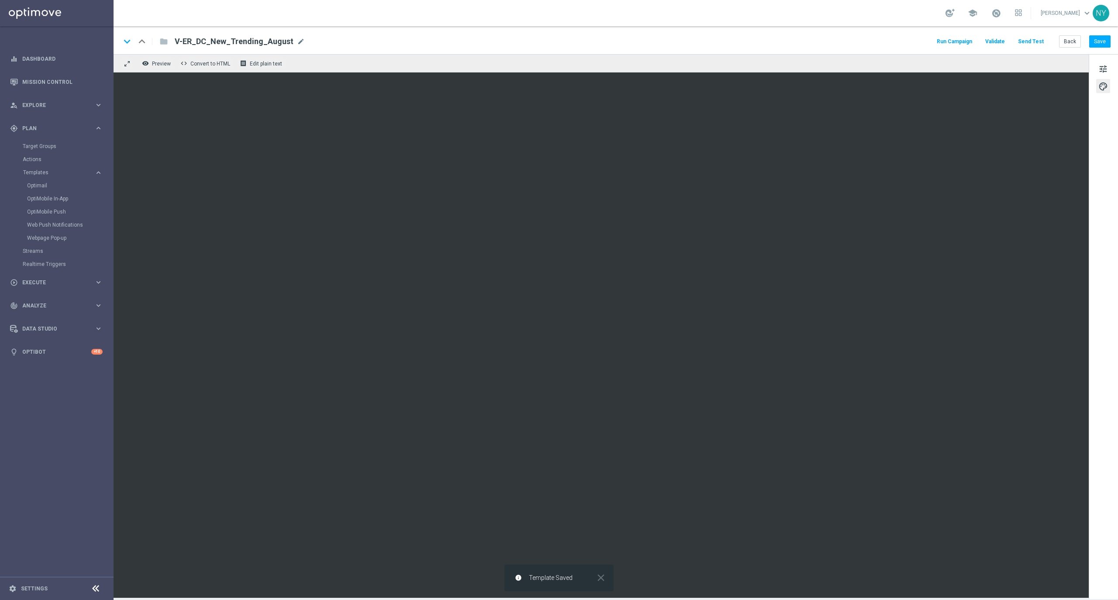
click at [1023, 38] on button "Send Test" at bounding box center [1031, 42] width 28 height 12
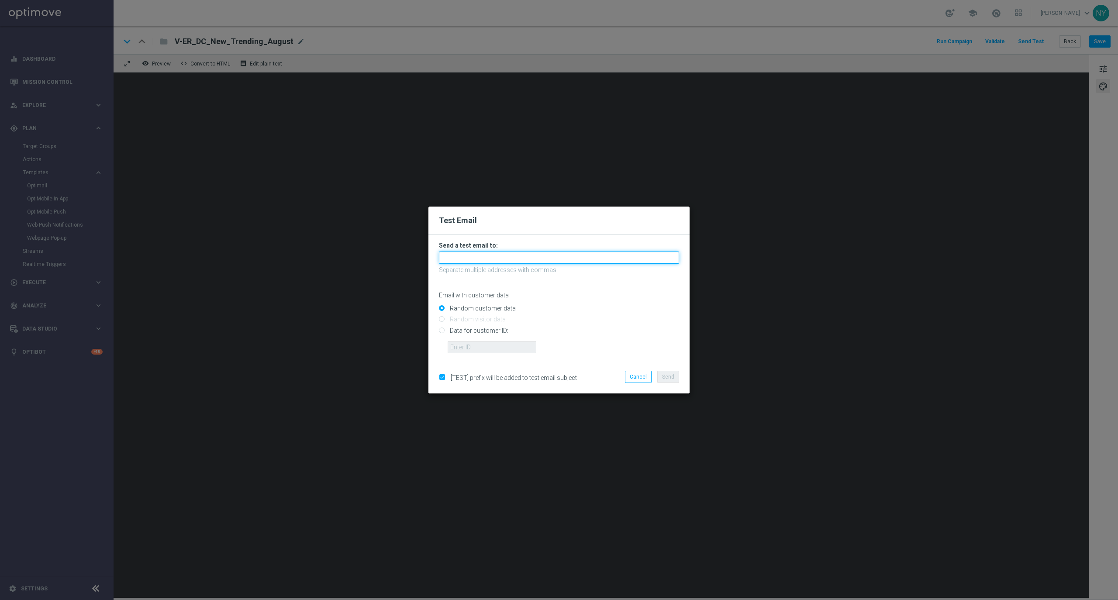
click at [451, 259] on input "text" at bounding box center [559, 258] width 240 height 12
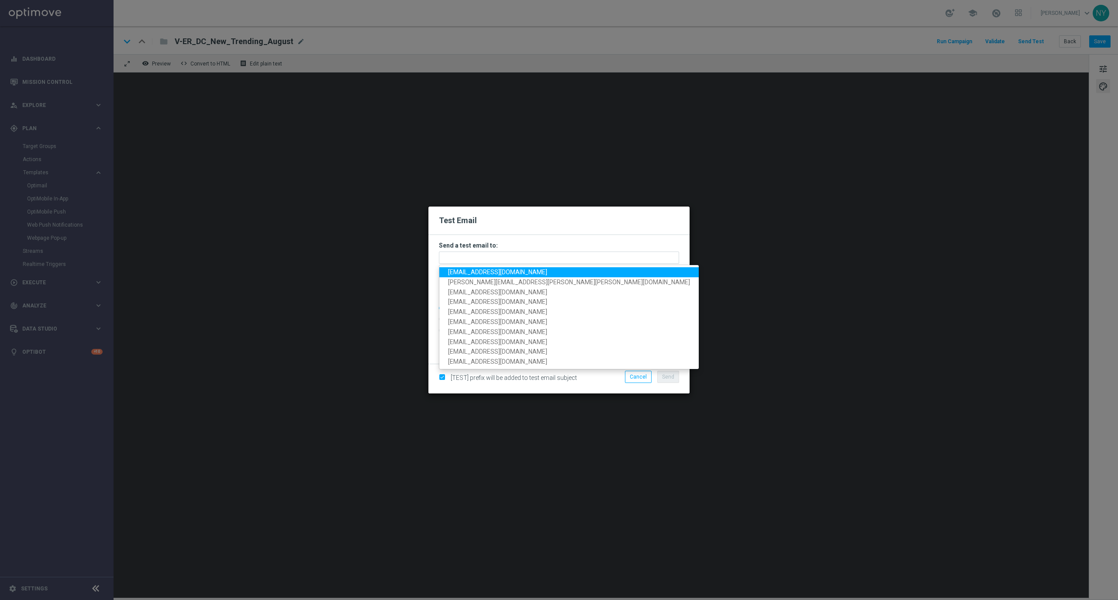
click at [456, 269] on span "neilyetts3-b7aw0@litmusemail.com" at bounding box center [497, 272] width 99 height 7
type input "neilyetts3-b7aw0@litmusemail.com"
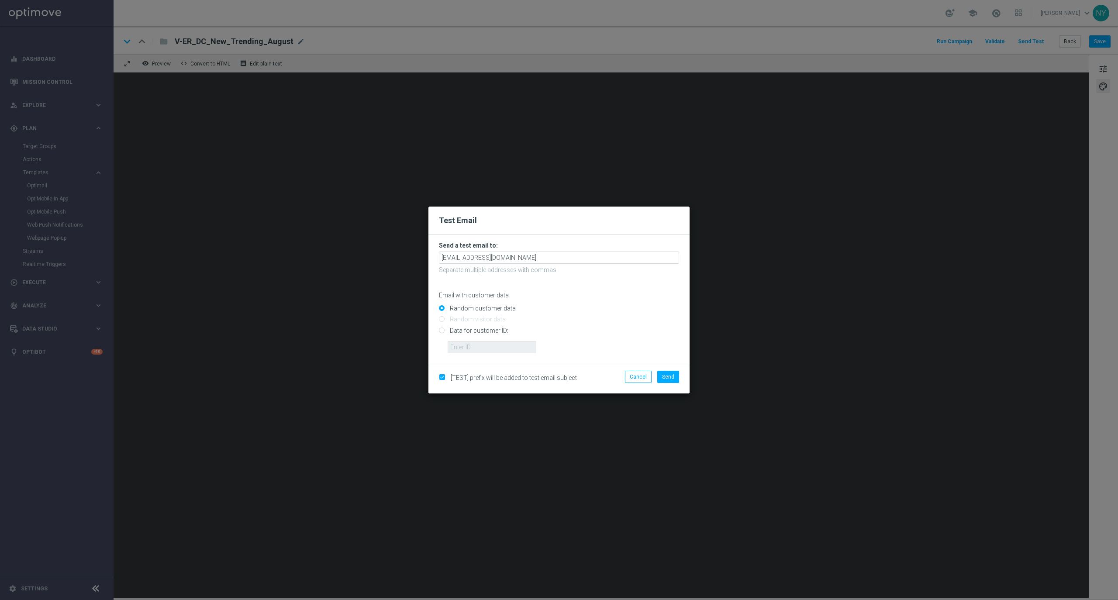
click at [439, 330] on input "Data for customer ID:" at bounding box center [559, 334] width 240 height 12
radio input "true"
drag, startPoint x: 466, startPoint y: 345, endPoint x: 472, endPoint y: 345, distance: 5.7
click at [466, 345] on input "text" at bounding box center [492, 347] width 89 height 12
paste input "10000020539"
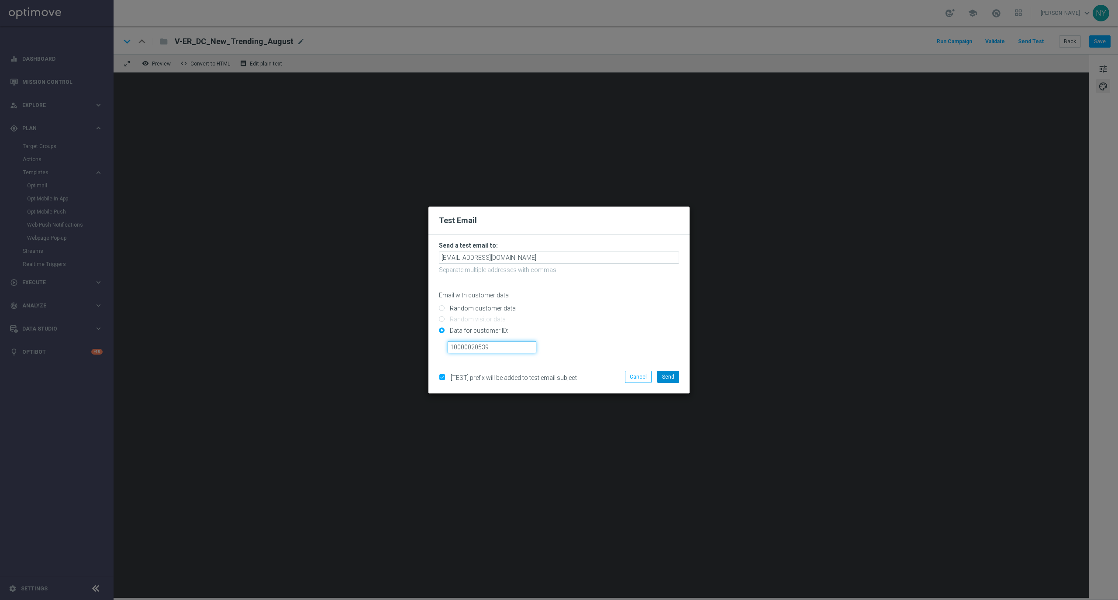
type input "10000020539"
click at [674, 374] on button "Send" at bounding box center [668, 377] width 22 height 12
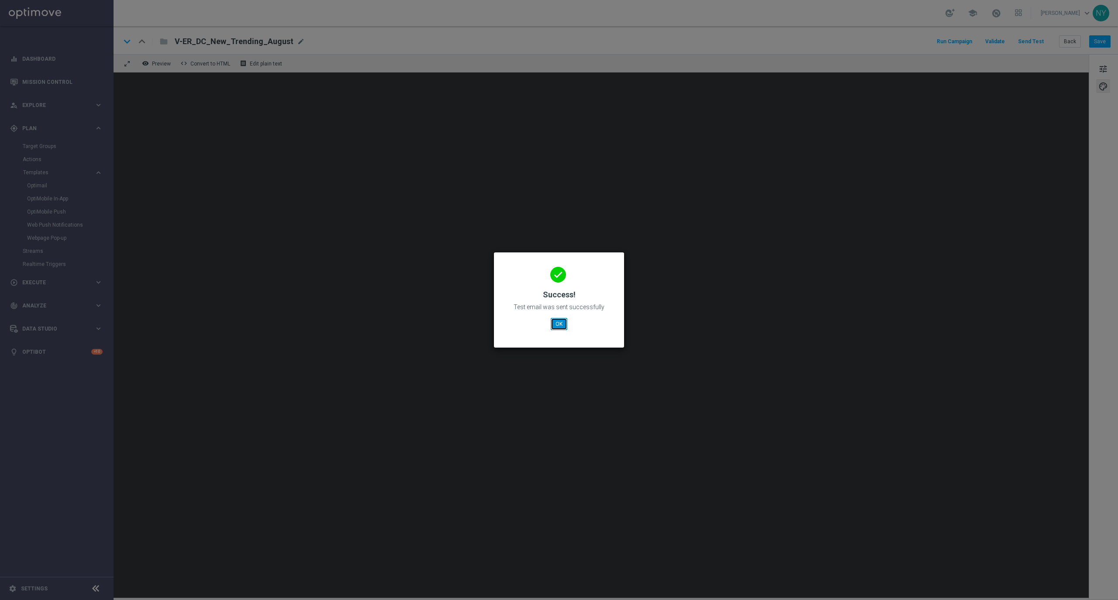
click at [556, 320] on button "OK" at bounding box center [559, 324] width 17 height 12
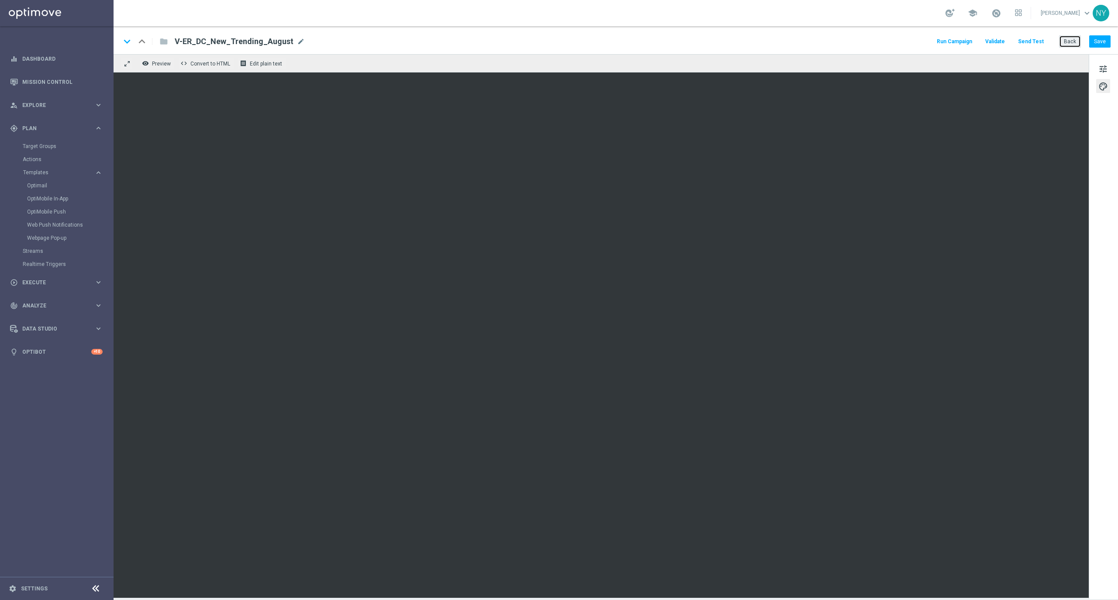
click at [1071, 43] on button "Back" at bounding box center [1070, 41] width 22 height 12
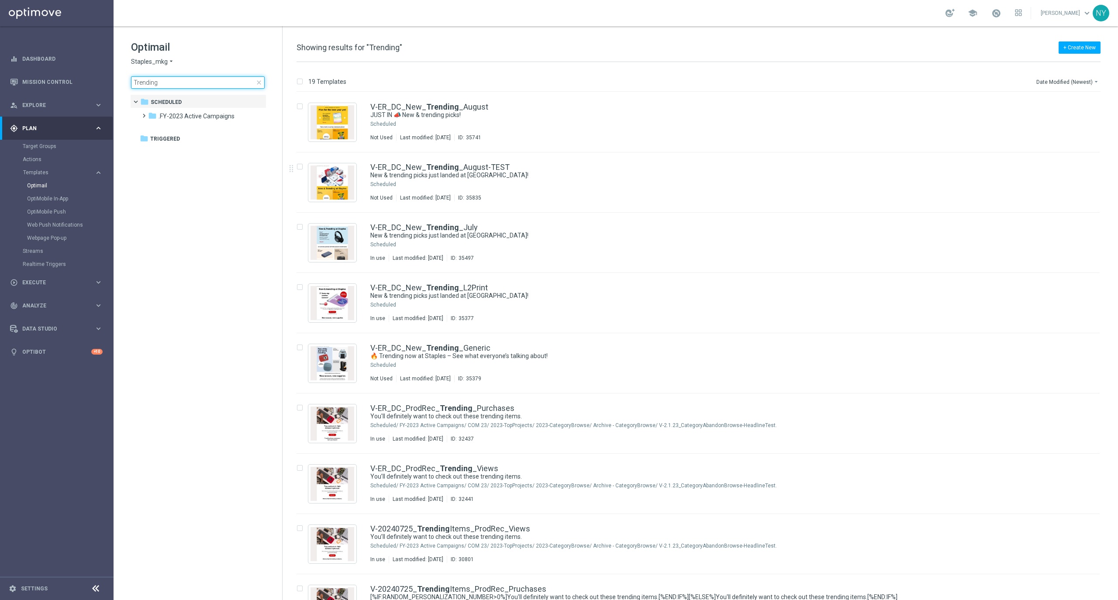
click at [172, 81] on input "Trending" at bounding box center [198, 82] width 134 height 12
click at [161, 83] on input "Trending" at bounding box center [198, 82] width 134 height 12
click at [148, 82] on input "Trending" at bounding box center [198, 82] width 134 height 12
type input "Furniture"
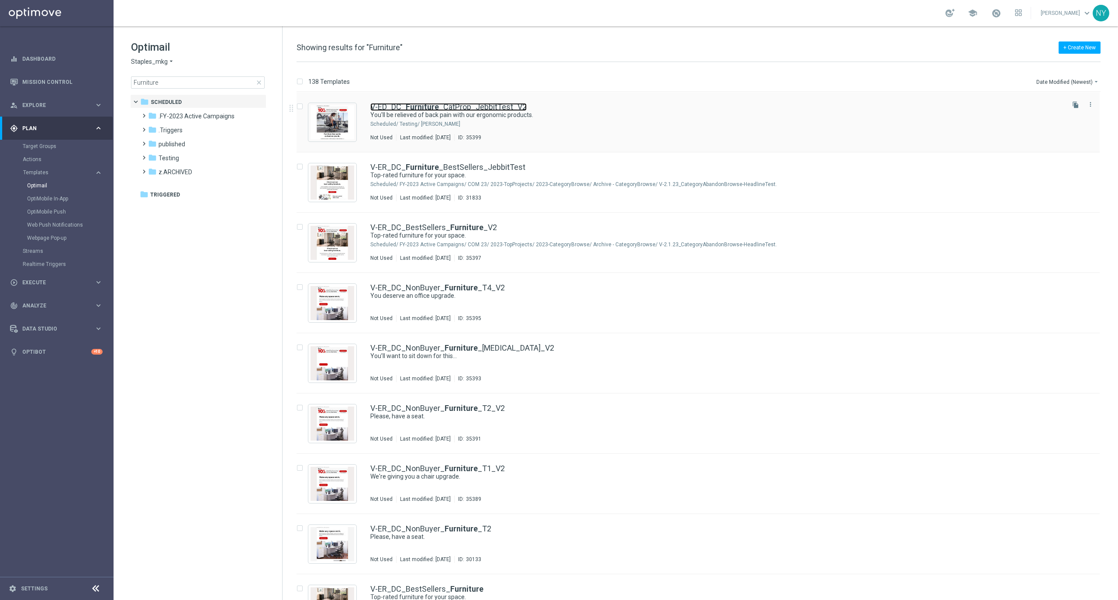
click at [475, 107] on link "V-ED_DC_ Furniture _CatProp_JebbitTest_V2" at bounding box center [448, 107] width 156 height 8
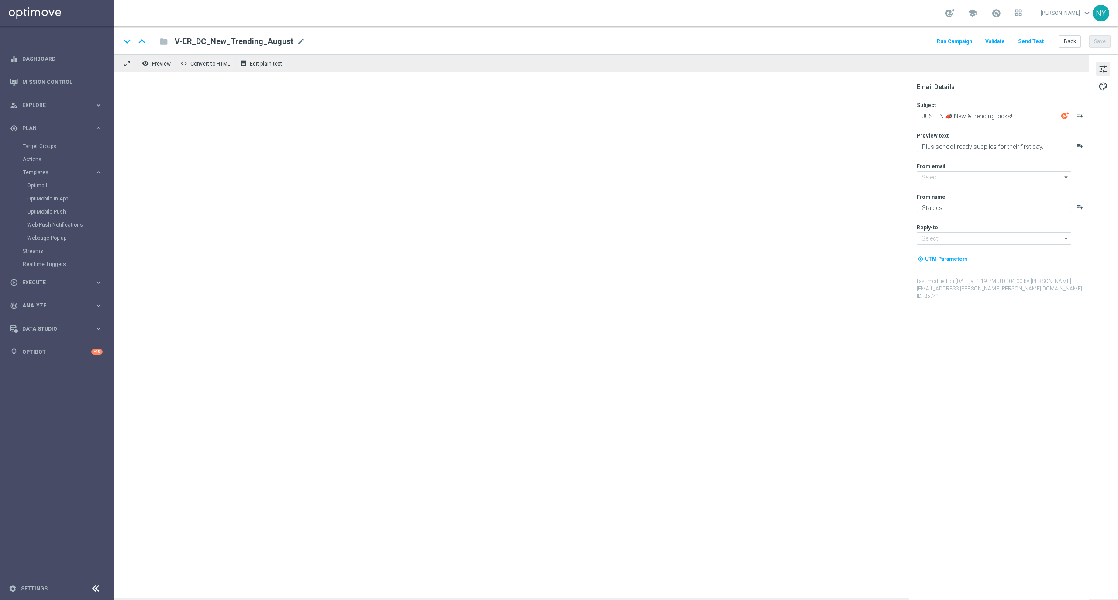
type input "[EMAIL_ADDRESS][DOMAIN_NAME]"
type textarea "You'll be relieved of back pain with our ergonomic products."
type textarea "Your invite to comfort has arrived."
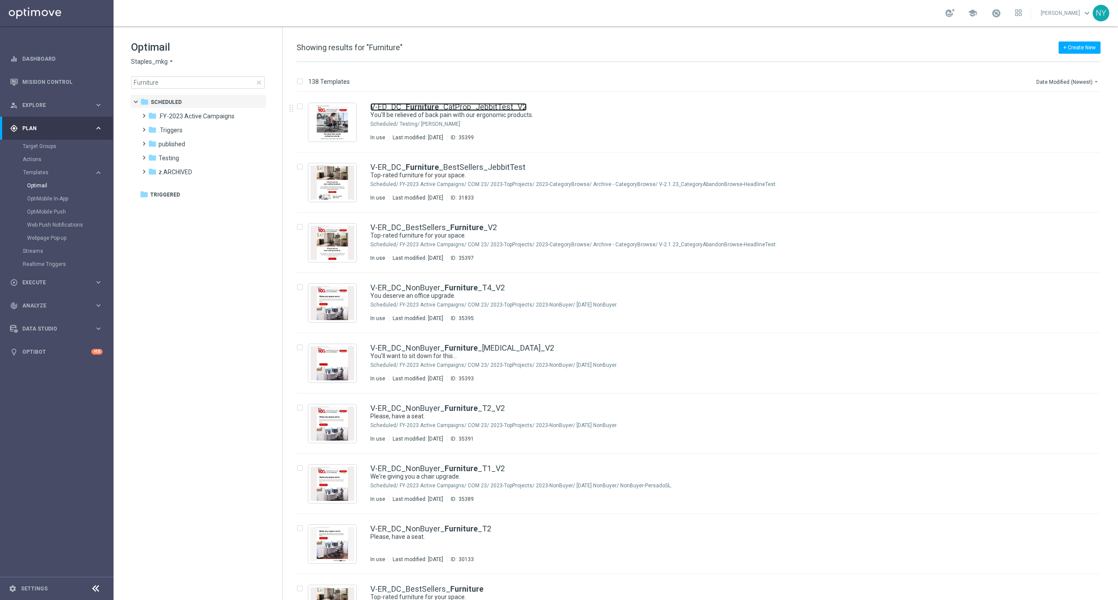
drag, startPoint x: 469, startPoint y: 107, endPoint x: 720, endPoint y: 80, distance: 252.6
click at [469, 107] on link "V-ED_DC_ Furniture _CatProp_JebbitTest_V2" at bounding box center [448, 107] width 156 height 8
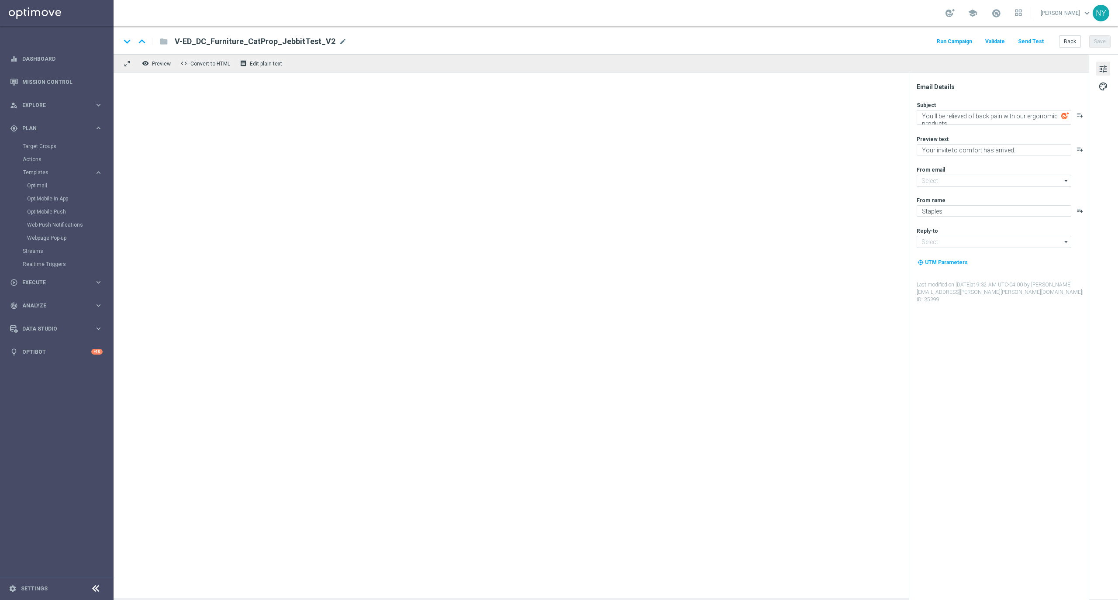
type input "[EMAIL_ADDRESS][DOMAIN_NAME]"
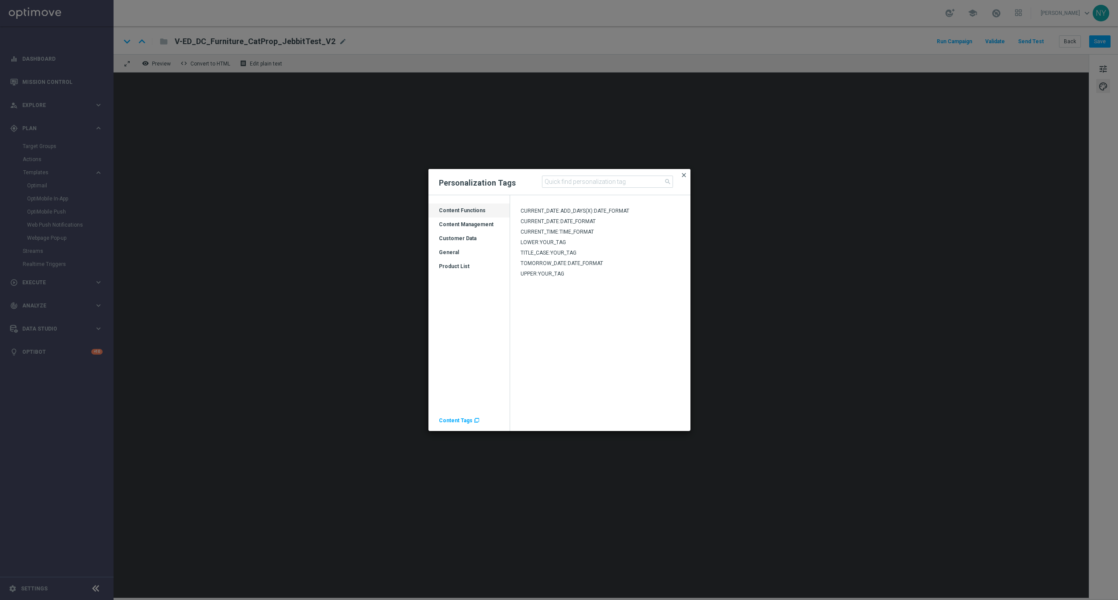
click at [685, 173] on span "close" at bounding box center [684, 175] width 7 height 7
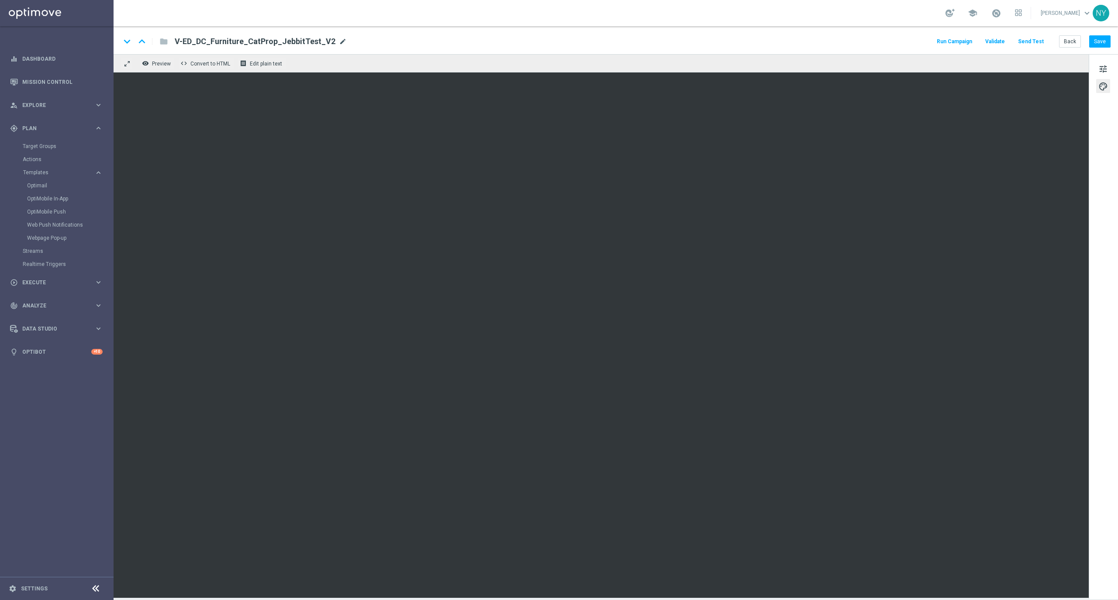
click at [339, 38] on span "mode_edit" at bounding box center [343, 42] width 8 height 8
drag, startPoint x: 313, startPoint y: 42, endPoint x: 3, endPoint y: 13, distance: 311.5
click at [3, 13] on main "equalizer Dashboard Mission Control" at bounding box center [559, 300] width 1118 height 600
click at [1098, 41] on button "Save" at bounding box center [1099, 41] width 21 height 12
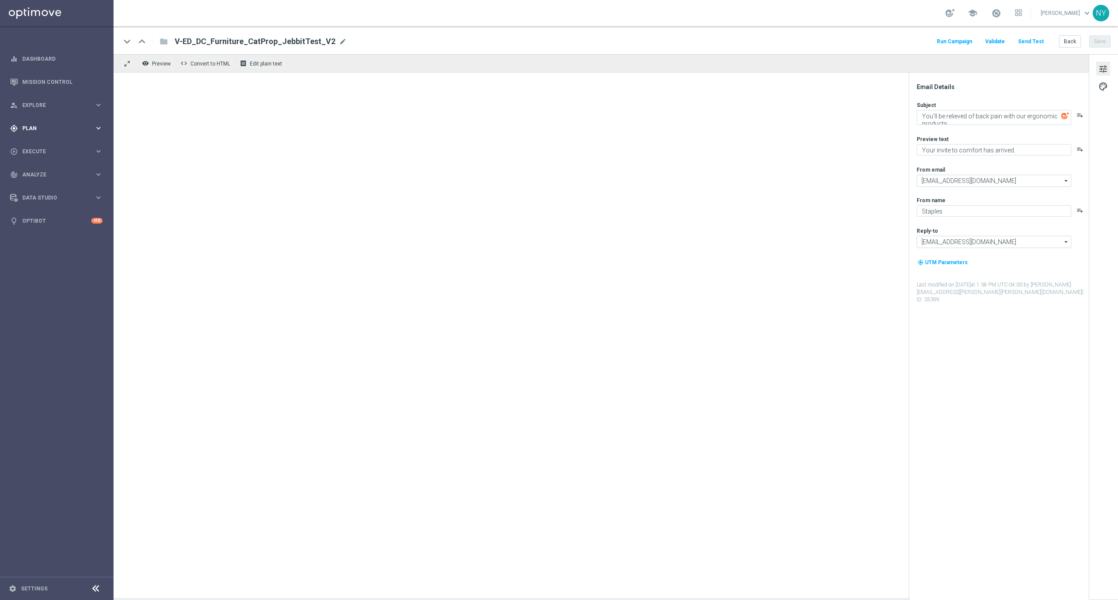
click at [26, 126] on span "Plan" at bounding box center [58, 128] width 72 height 5
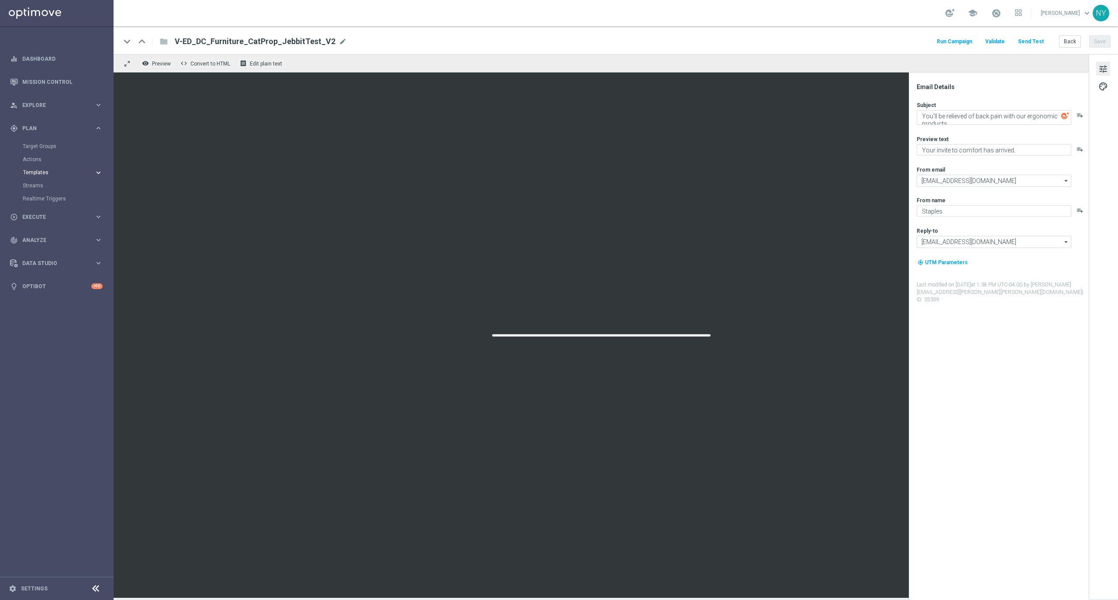
click at [36, 172] on span "Templates" at bounding box center [54, 172] width 62 height 5
click at [40, 188] on link "Optimail" at bounding box center [59, 185] width 64 height 7
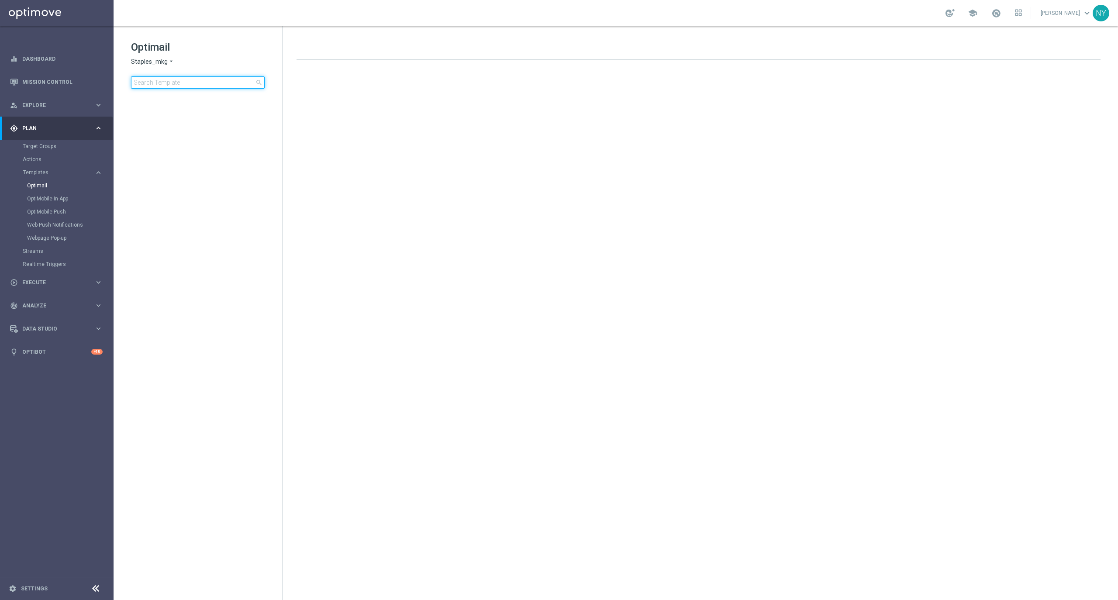
click at [185, 83] on input at bounding box center [198, 82] width 134 height 12
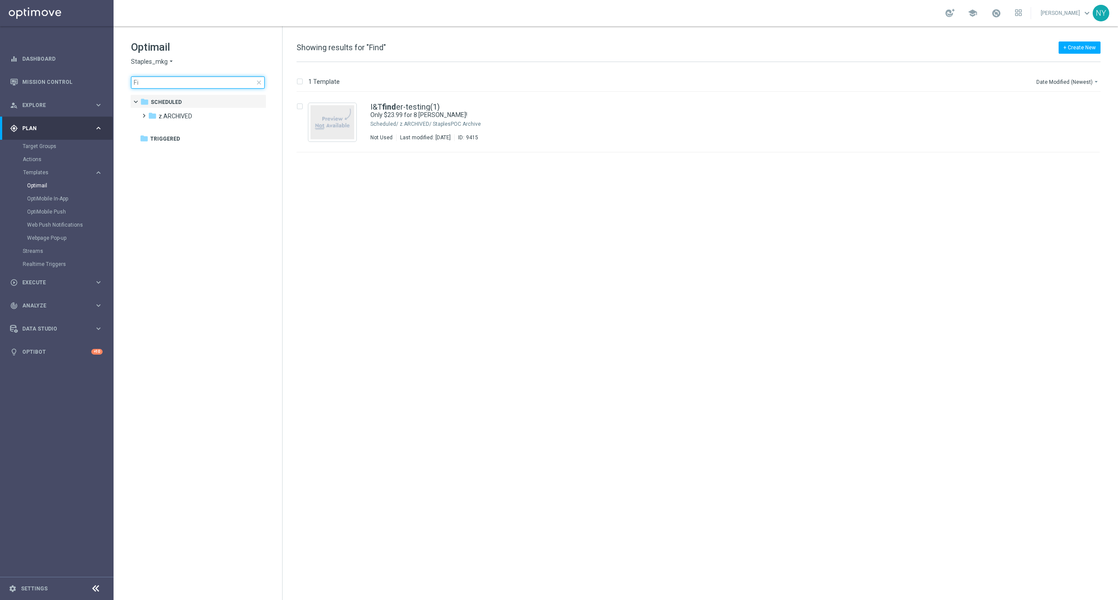
type input "F"
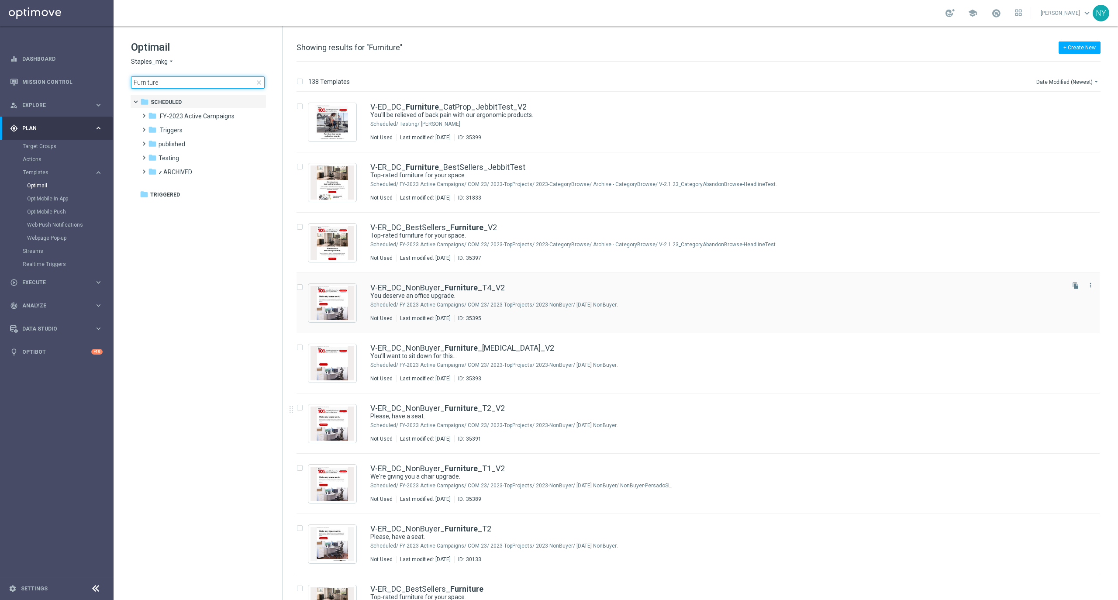
click at [165, 80] on input "Furniture" at bounding box center [198, 82] width 134 height 12
click at [155, 78] on input "Furniture" at bounding box center [198, 82] width 134 height 12
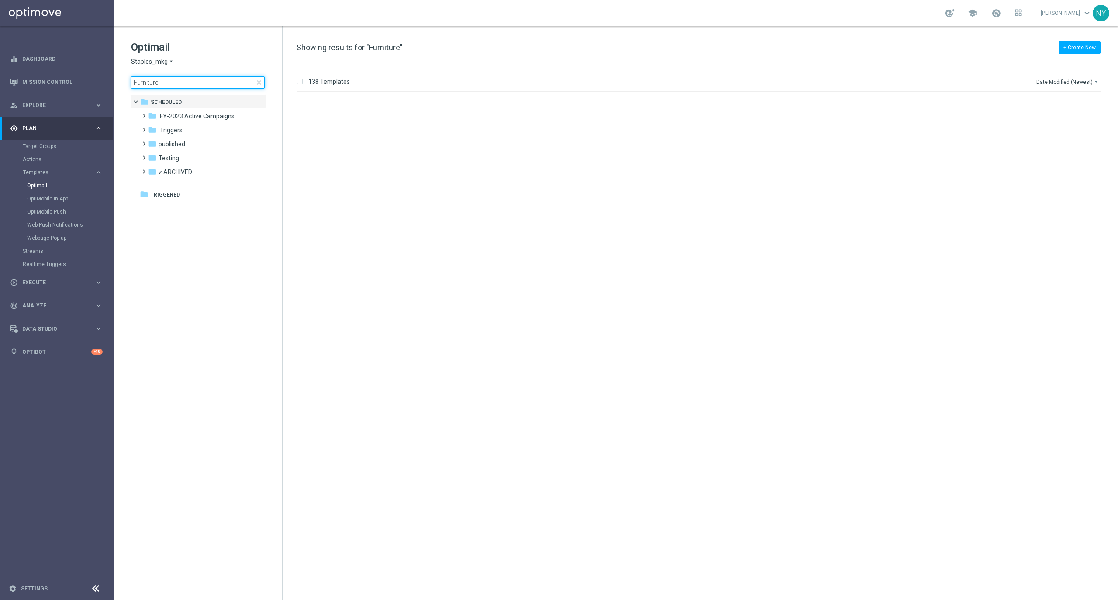
scroll to position [680, 0]
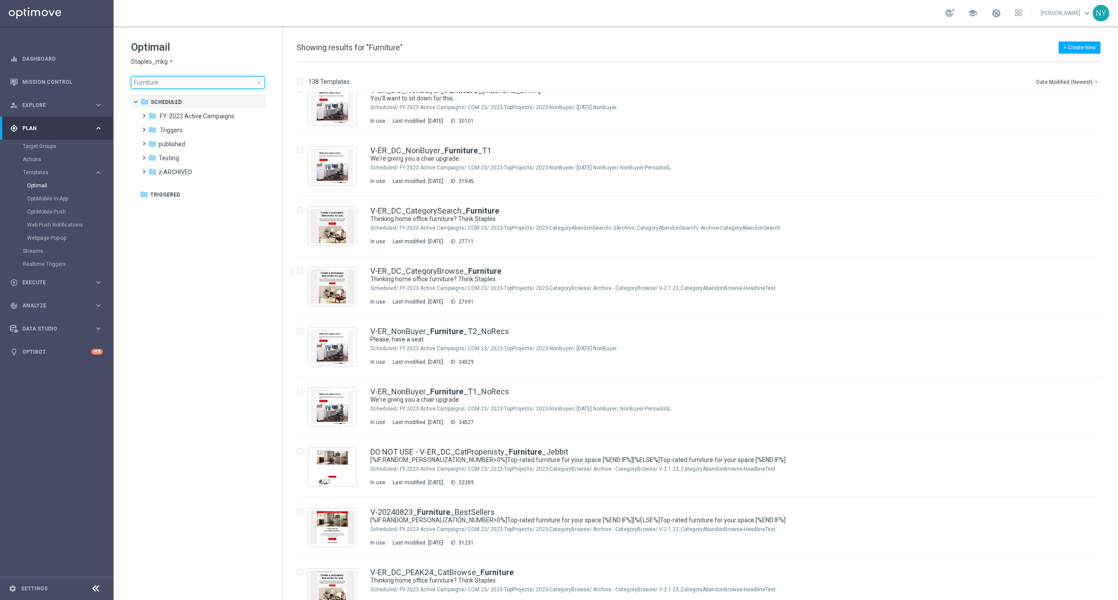
type input "Furniture"
